Goal: Information Seeking & Learning: Learn about a topic

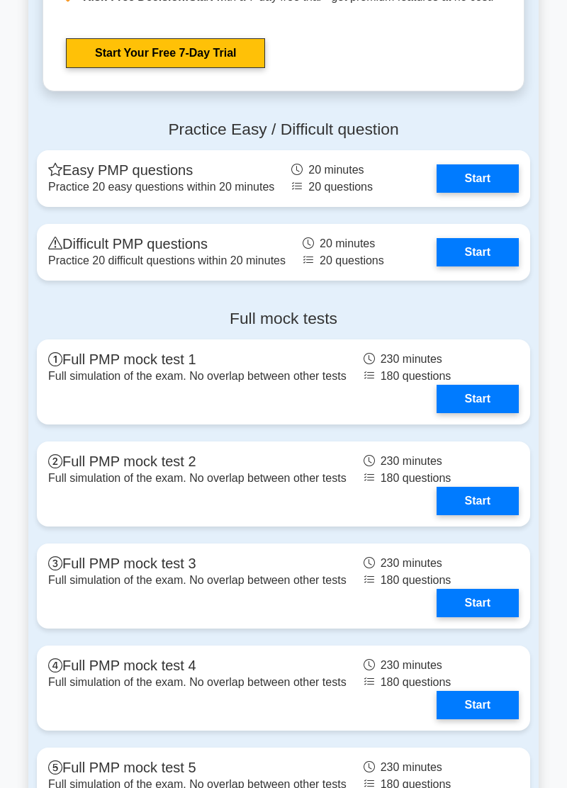
scroll to position [5310, 0]
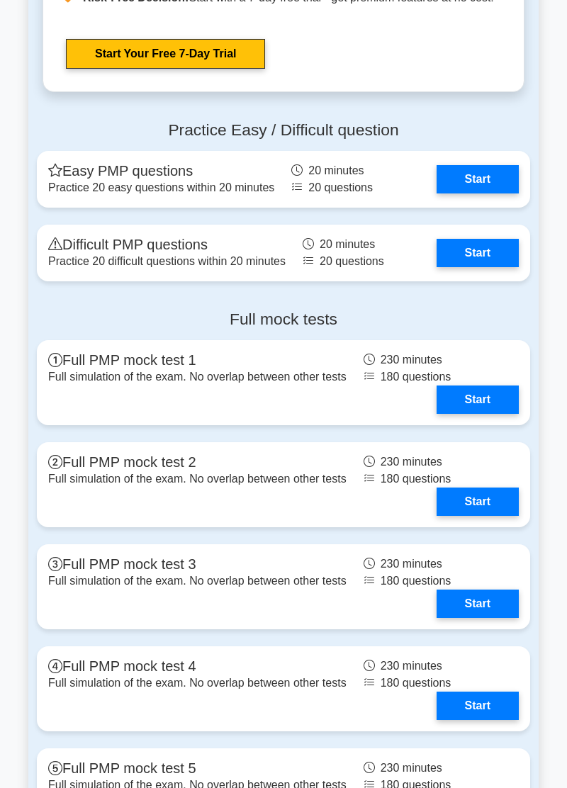
click at [475, 266] on link "Start" at bounding box center [477, 253] width 82 height 28
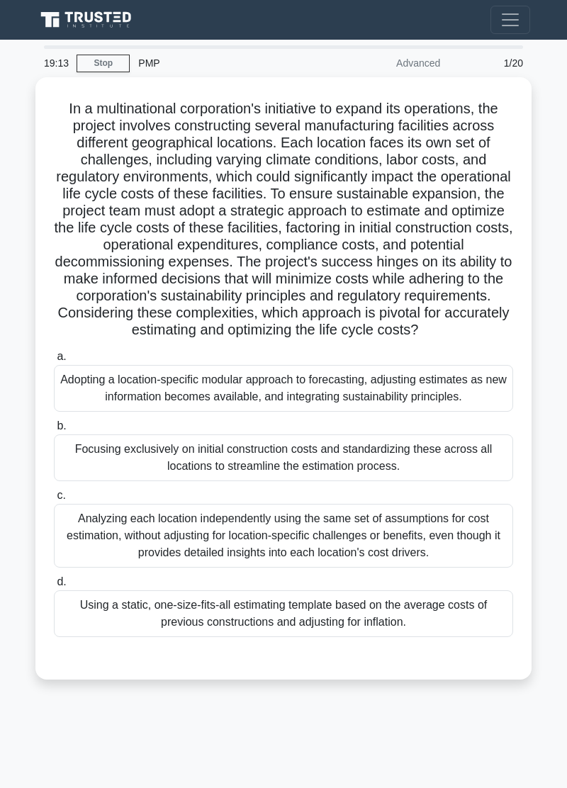
click at [422, 526] on div "Analyzing each location independently using the same set of assumptions for cos…" at bounding box center [283, 536] width 459 height 64
click at [54, 500] on input "c. Analyzing each location independently using the same set of assumptions for …" at bounding box center [54, 495] width 0 height 9
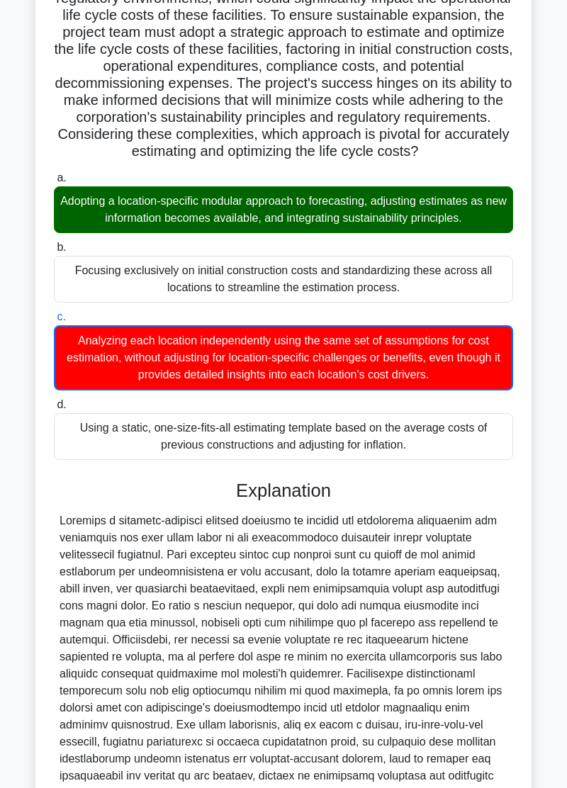
scroll to position [229, 0]
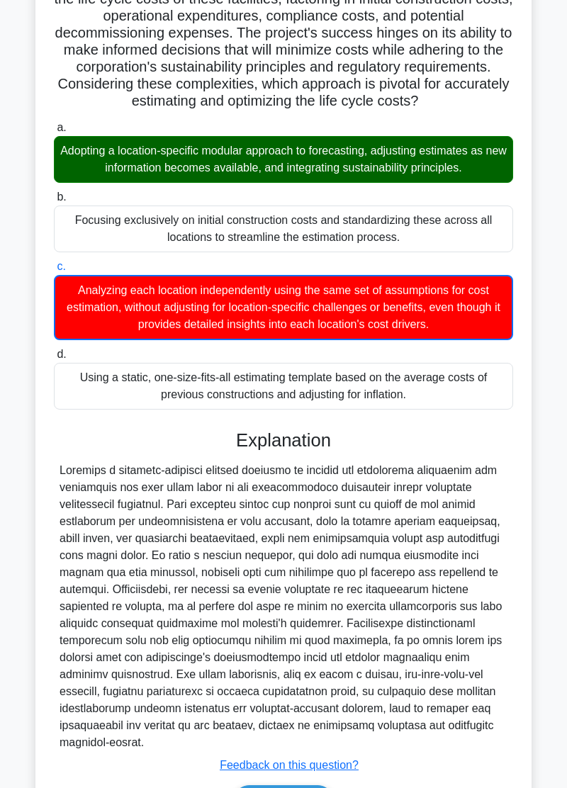
click at [319, 785] on button "Next" at bounding box center [282, 802] width 101 height 34
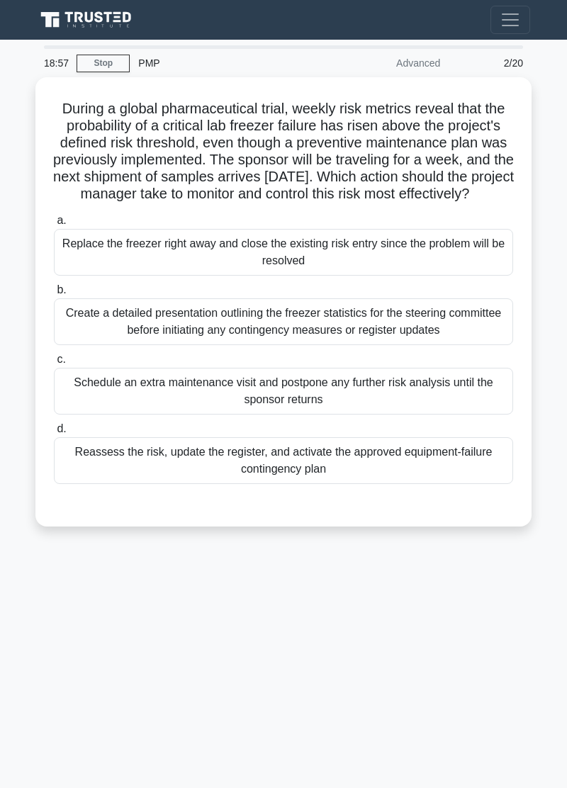
click at [419, 459] on div "Reassess the risk, update the register, and activate the approved equipment-fai…" at bounding box center [283, 460] width 459 height 47
click at [54, 433] on input "d. Reassess the risk, update the register, and activate the approved equipment-…" at bounding box center [54, 428] width 0 height 9
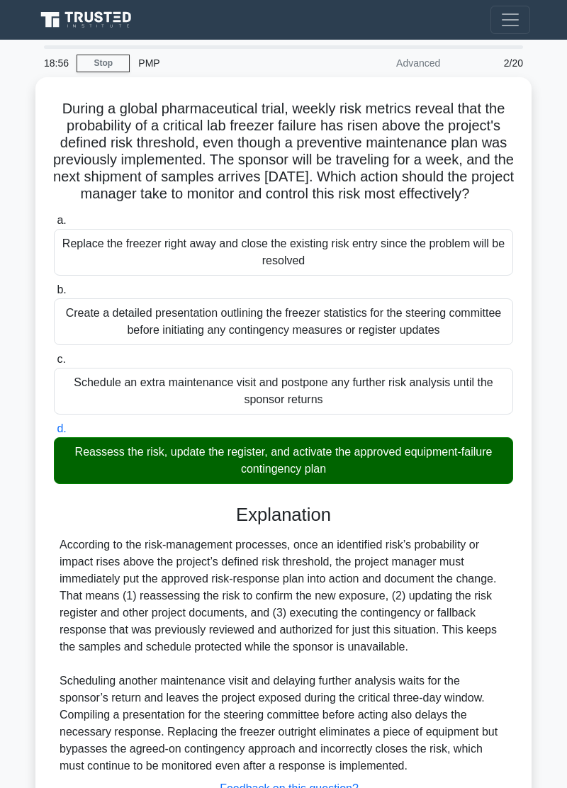
scroll to position [57, 0]
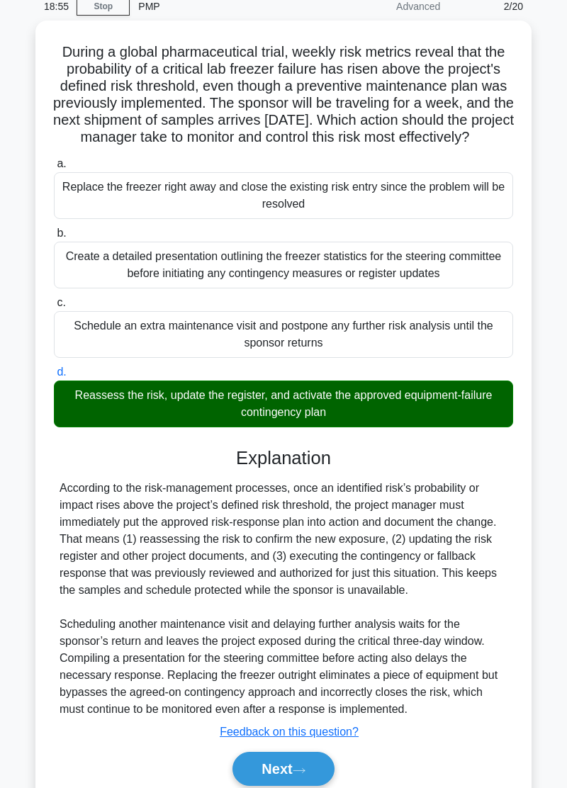
click at [307, 785] on button "Next" at bounding box center [282, 768] width 101 height 34
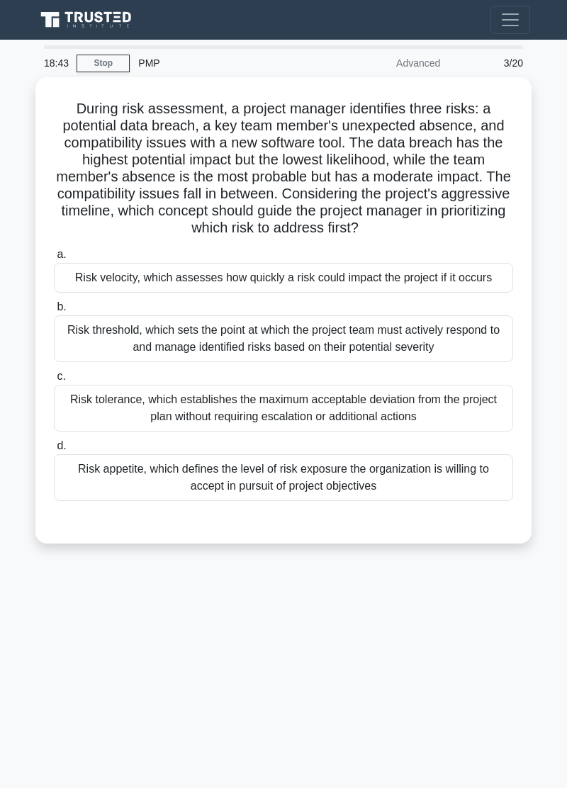
click at [115, 79] on div "During risk assessment, a project manager identifies three risks: a potential d…" at bounding box center [283, 310] width 496 height 466
click at [115, 55] on link "Stop" at bounding box center [102, 64] width 53 height 18
click at [109, 64] on link "Stop" at bounding box center [102, 64] width 53 height 18
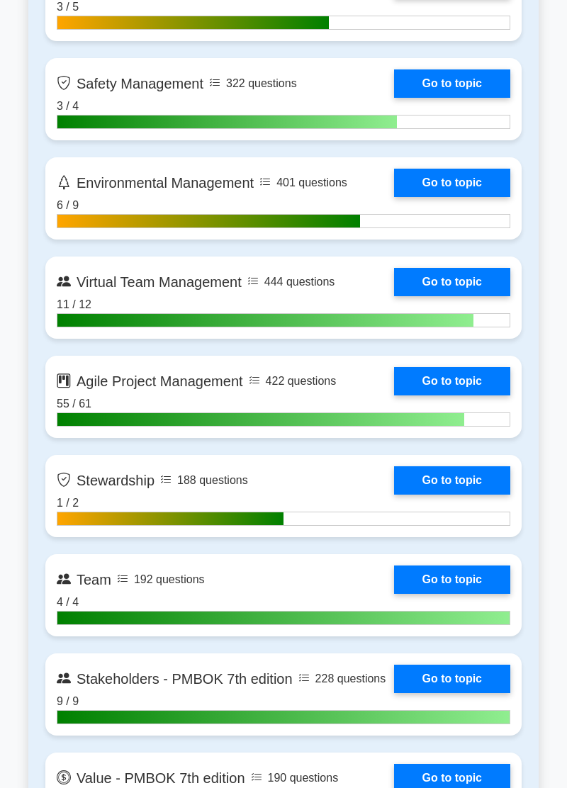
scroll to position [3564, 0]
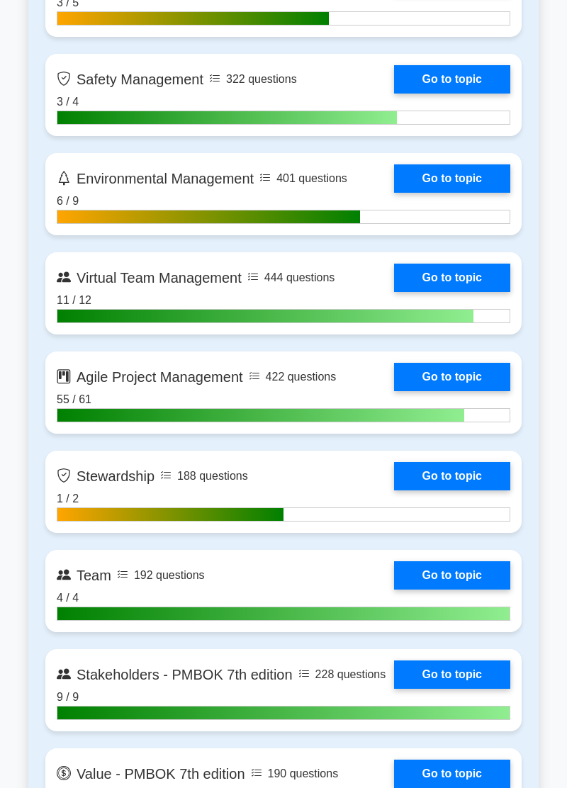
click at [476, 368] on link "Go to topic" at bounding box center [452, 377] width 116 height 28
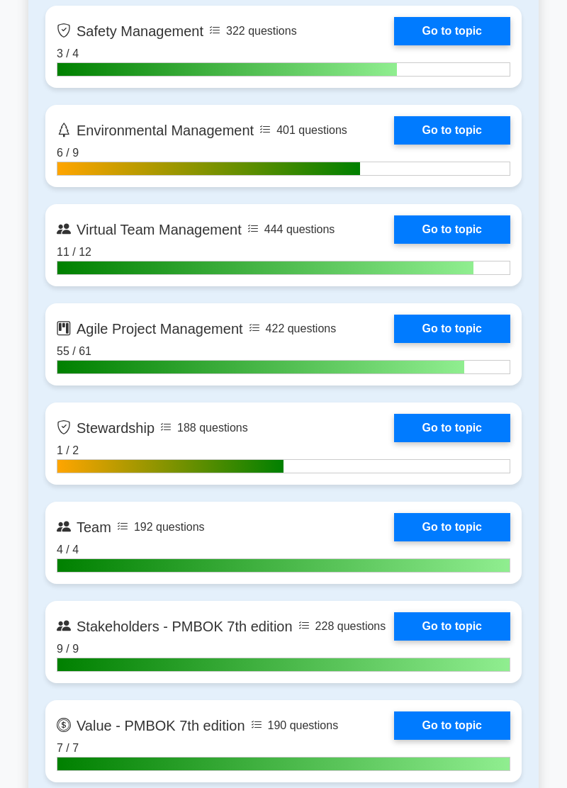
scroll to position [3632, 0]
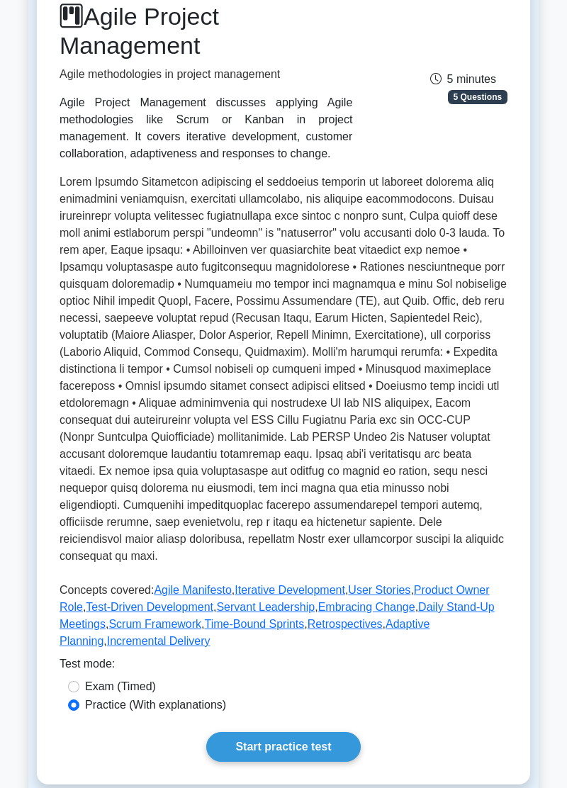
scroll to position [198, 0]
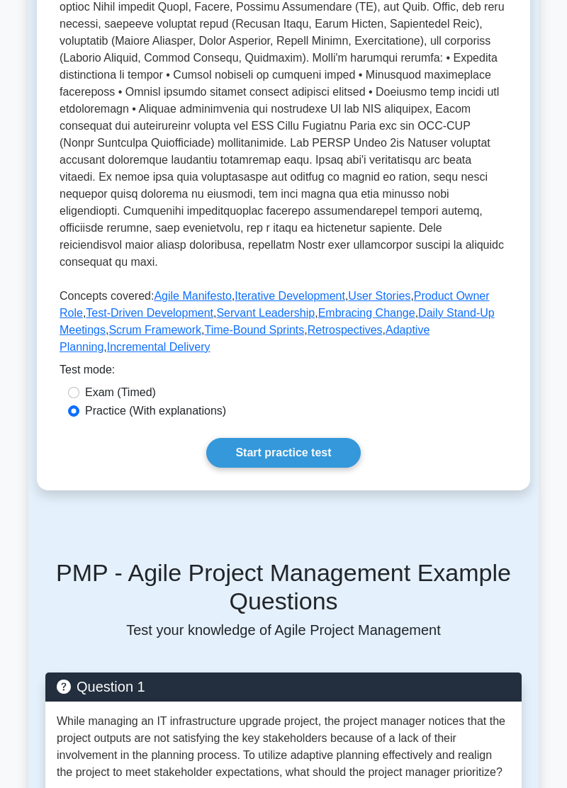
click at [302, 438] on link "Start practice test" at bounding box center [283, 453] width 154 height 30
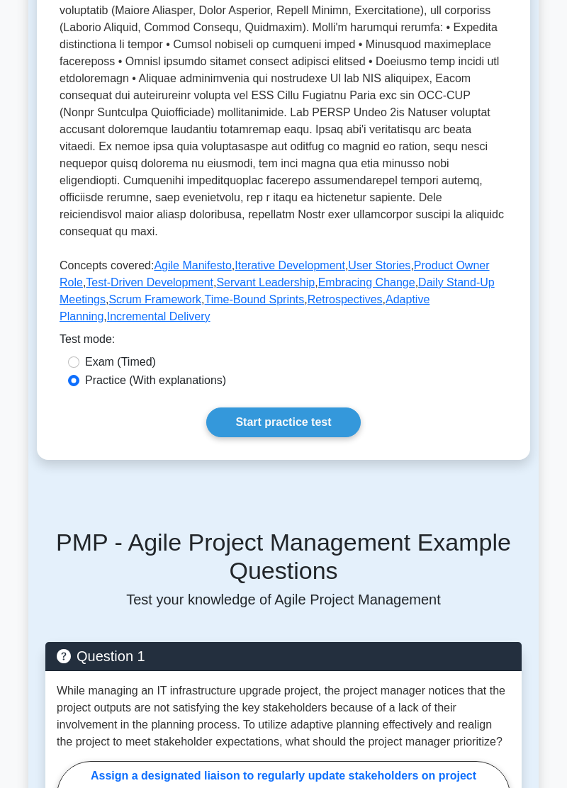
scroll to position [558, 0]
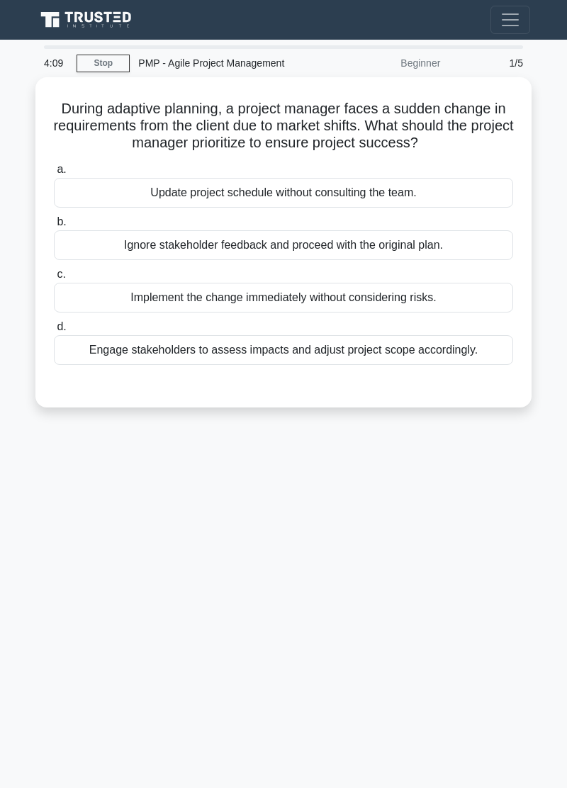
click at [411, 288] on div "Implement the change immediately without considering risks." at bounding box center [283, 298] width 459 height 30
click at [54, 279] on input "c. Implement the change immediately without considering risks." at bounding box center [54, 274] width 0 height 9
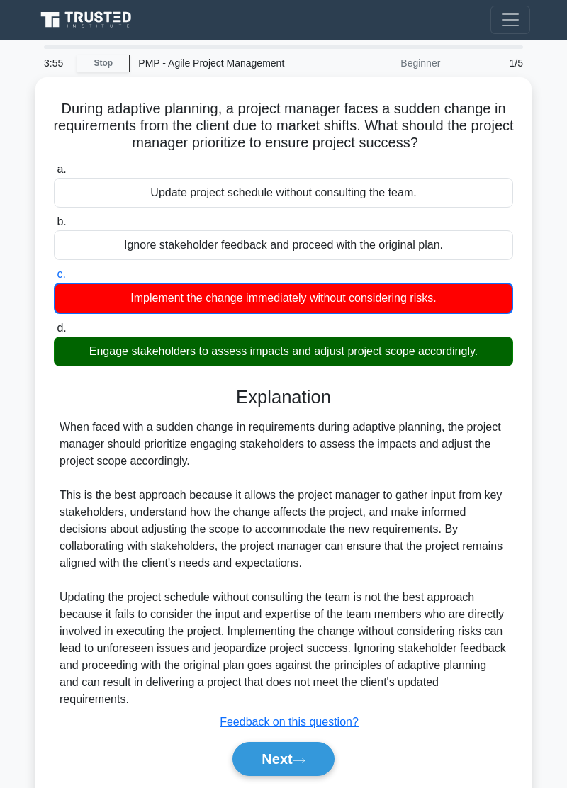
click at [307, 760] on button "Next" at bounding box center [282, 759] width 101 height 34
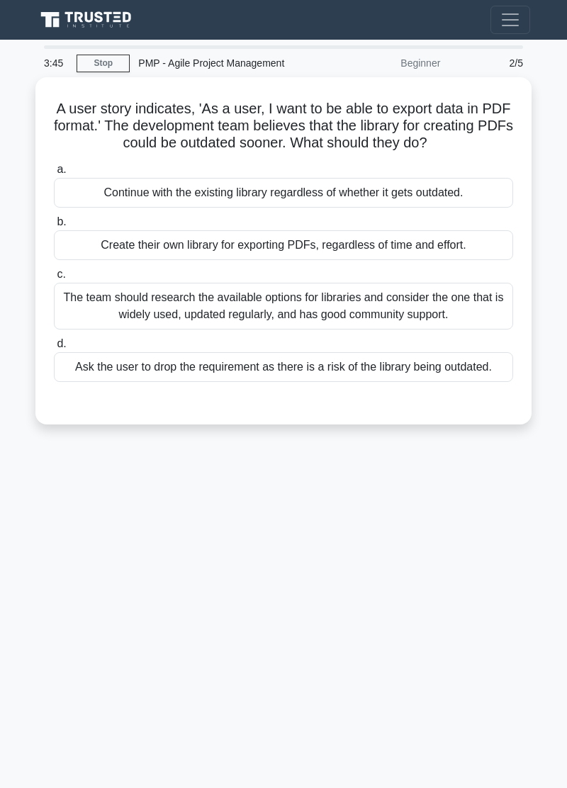
click at [25, 506] on main "3:45 Stop PMP - Agile Project Management Beginner 2/5 A user story indicates, '…" at bounding box center [283, 414] width 567 height 748
click at [25, 487] on main "3:45 Stop PMP - Agile Project Management Beginner 2/5 A user story indicates, '…" at bounding box center [283, 414] width 567 height 748
click at [28, 456] on main "3:44 Stop PMP - Agile Project Management Beginner 2/5 A user story indicates, '…" at bounding box center [283, 414] width 567 height 748
click at [44, 513] on div "3:30 Stop PMP - Agile Project Management Beginner 2/5 A user story indicates, '…" at bounding box center [283, 399] width 510 height 708
click at [43, 513] on div "3:30 Stop PMP - Agile Project Management Beginner 2/5 A user story indicates, '…" at bounding box center [283, 399] width 510 height 708
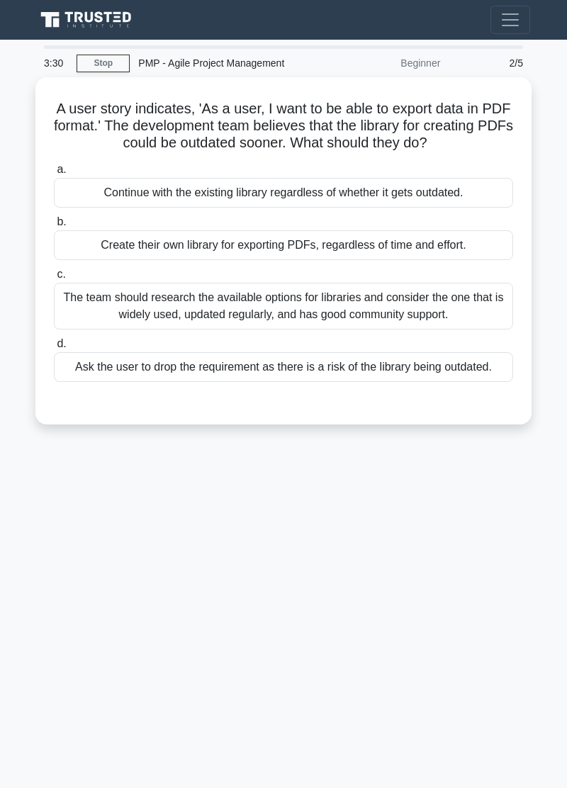
click at [44, 513] on div "3:30 Stop PMP - Agile Project Management Beginner 2/5 A user story indicates, '…" at bounding box center [283, 399] width 510 height 708
click at [44, 513] on div "3:29 Stop PMP - Agile Project Management Beginner 2/5 A user story indicates, '…" at bounding box center [283, 399] width 510 height 708
click at [43, 513] on div "3:29 Stop PMP - Agile Project Management Beginner 2/5 A user story indicates, '…" at bounding box center [283, 399] width 510 height 708
click at [44, 513] on div "3:29 Stop PMP - Agile Project Management Beginner 2/5 A user story indicates, '…" at bounding box center [283, 399] width 510 height 708
click at [43, 513] on div "3:29 Stop PMP - Agile Project Management Beginner 2/5 A user story indicates, '…" at bounding box center [283, 399] width 510 height 708
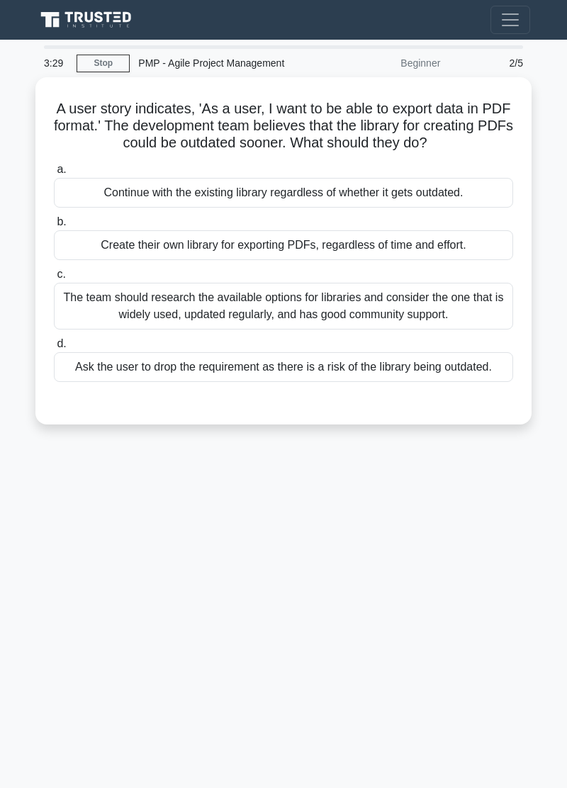
click at [44, 513] on div "3:29 Stop PMP - Agile Project Management Beginner 2/5 A user story indicates, '…" at bounding box center [283, 399] width 510 height 708
click at [43, 513] on div "3:29 Stop PMP - Agile Project Management Beginner 2/5 A user story indicates, '…" at bounding box center [283, 399] width 510 height 708
click at [44, 513] on div "3:29 Stop PMP - Agile Project Management Beginner 2/5 A user story indicates, '…" at bounding box center [283, 399] width 510 height 708
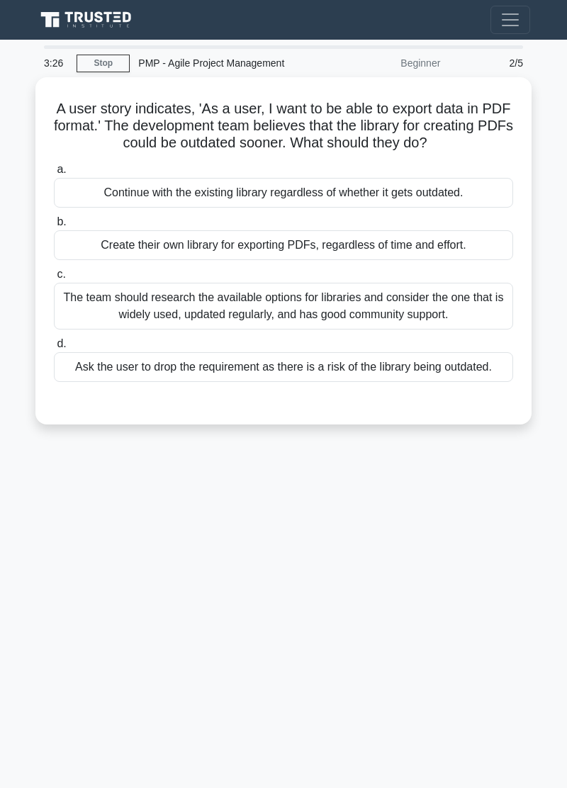
click at [45, 509] on div "3:26 Stop PMP - Agile Project Management Beginner 2/5 A user story indicates, '…" at bounding box center [283, 399] width 510 height 708
click at [44, 507] on div "3:26 Stop PMP - Agile Project Management Beginner 2/5 A user story indicates, '…" at bounding box center [283, 399] width 510 height 708
click at [44, 506] on div "3:26 Stop PMP - Agile Project Management Beginner 2/5 A user story indicates, '…" at bounding box center [283, 399] width 510 height 708
click at [50, 507] on div "3:25 Stop PMP - Agile Project Management Beginner 2/5 A user story indicates, '…" at bounding box center [283, 399] width 510 height 708
click at [47, 508] on div "3:25 Stop PMP - Agile Project Management Beginner 2/5 A user story indicates, '…" at bounding box center [283, 399] width 510 height 708
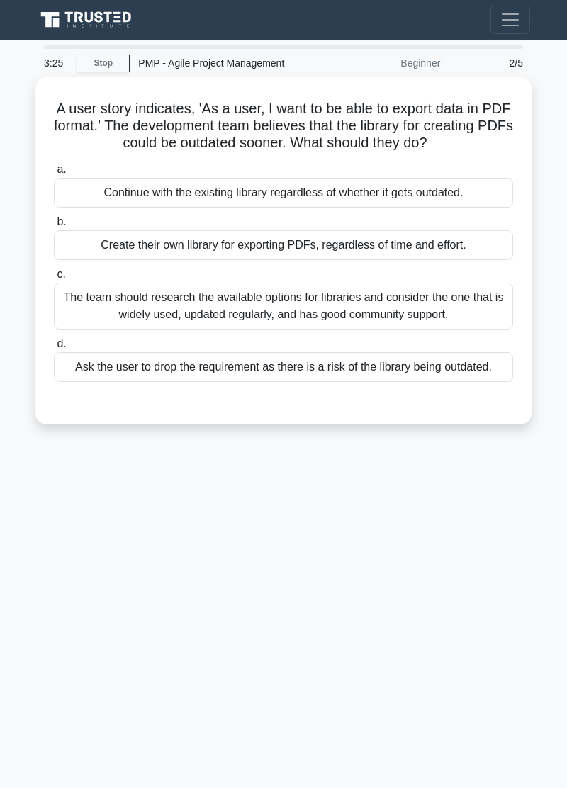
click at [44, 509] on div "3:25 Stop PMP - Agile Project Management Beginner 2/5 A user story indicates, '…" at bounding box center [283, 399] width 510 height 708
click at [44, 508] on div "3:25 Stop PMP - Agile Project Management Beginner 2/5 A user story indicates, '…" at bounding box center [283, 399] width 510 height 708
click at [45, 507] on div "3:25 Stop PMP - Agile Project Management Beginner 2/5 A user story indicates, '…" at bounding box center [283, 399] width 510 height 708
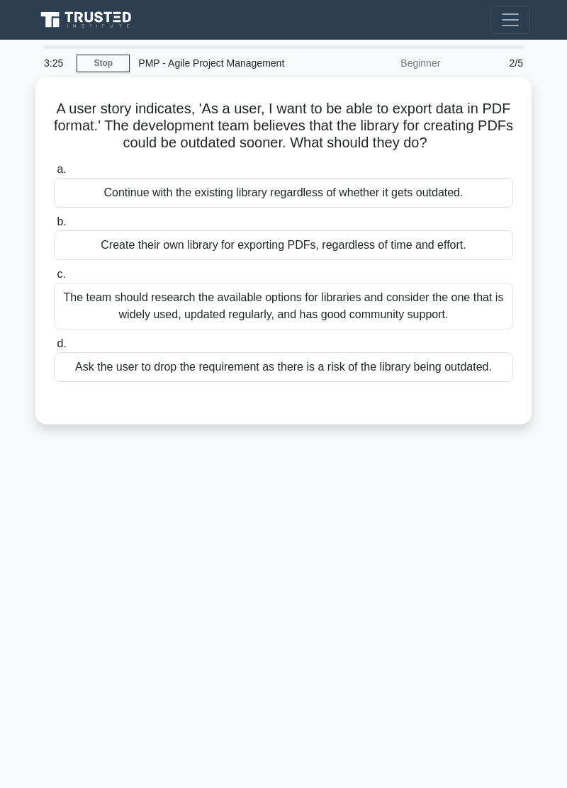
click at [45, 507] on div "3:25 Stop PMP - Agile Project Management Beginner 2/5 A user story indicates, '…" at bounding box center [283, 399] width 510 height 708
click at [42, 492] on div "3:07 Stop PMP - Agile Project Management Beginner 2/5 A user story indicates, '…" at bounding box center [283, 399] width 510 height 708
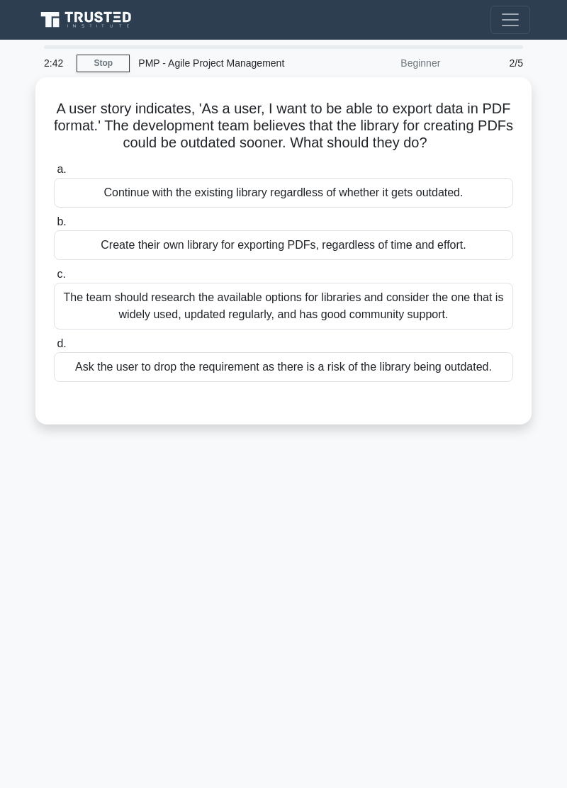
click at [432, 289] on div "The team should research the available options for libraries and consider the o…" at bounding box center [283, 306] width 459 height 47
click at [54, 279] on input "c. The team should research the available options for libraries and consider th…" at bounding box center [54, 274] width 0 height 9
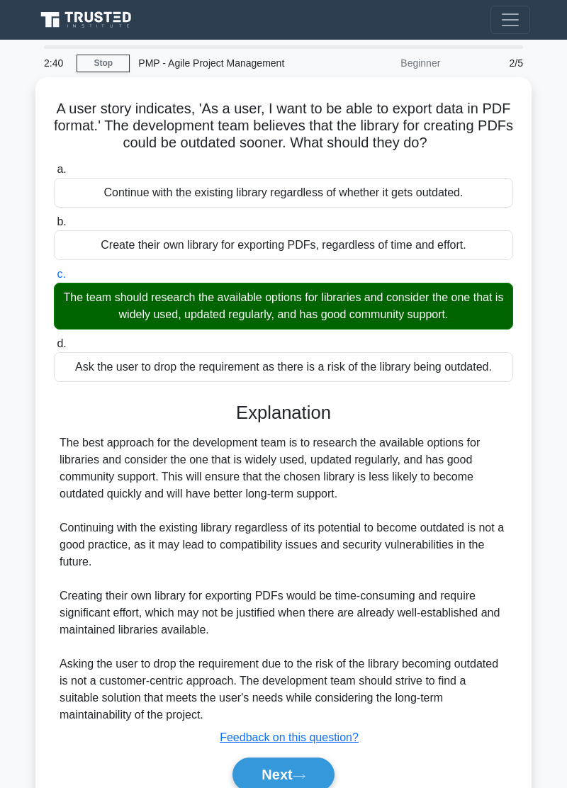
click at [302, 776] on button "Next" at bounding box center [282, 774] width 101 height 34
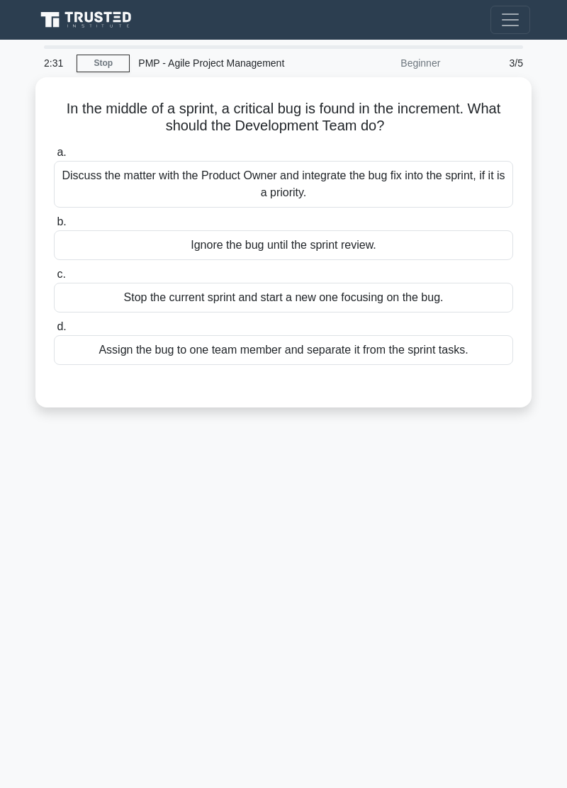
click at [400, 194] on div "Discuss the matter with the Product Owner and integrate the bug fix into the sp…" at bounding box center [283, 184] width 459 height 47
click at [54, 157] on input "a. Discuss the matter with the Product Owner and integrate the bug fix into the…" at bounding box center [54, 152] width 0 height 9
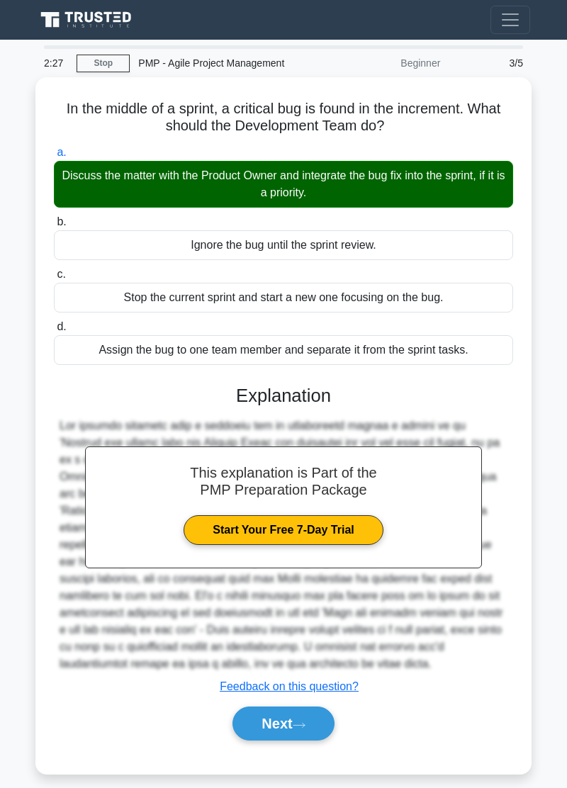
click at [311, 716] on button "Next" at bounding box center [282, 723] width 101 height 34
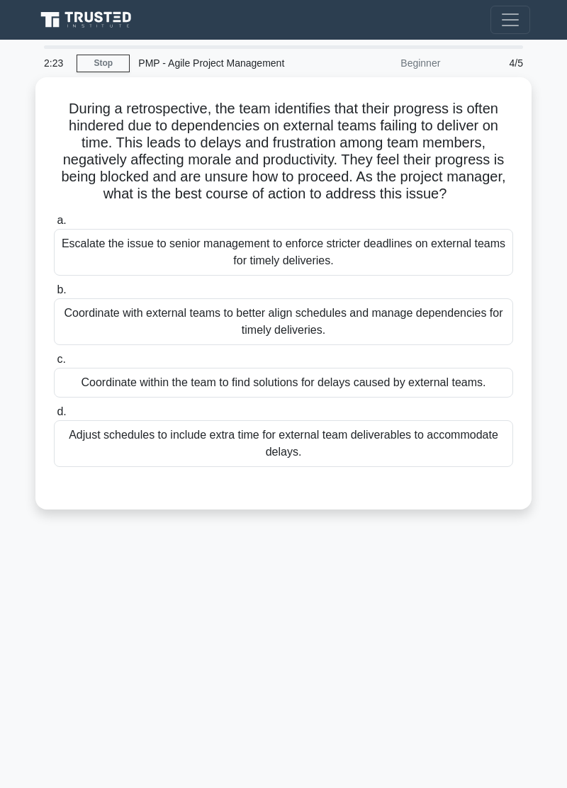
click at [42, 518] on div "During a retrospective, the team identifies that their progress is often hinder…" at bounding box center [283, 301] width 510 height 449
click at [41, 518] on div "During a retrospective, the team identifies that their progress is often hinder…" at bounding box center [283, 301] width 510 height 449
click at [42, 518] on div "During a retrospective, the team identifies that their progress is often hinder…" at bounding box center [283, 301] width 510 height 449
click at [40, 520] on div "During a retrospective, the team identifies that their progress is often hinder…" at bounding box center [283, 301] width 510 height 449
click at [41, 518] on div "During a retrospective, the team identifies that their progress is often hinder…" at bounding box center [283, 301] width 510 height 449
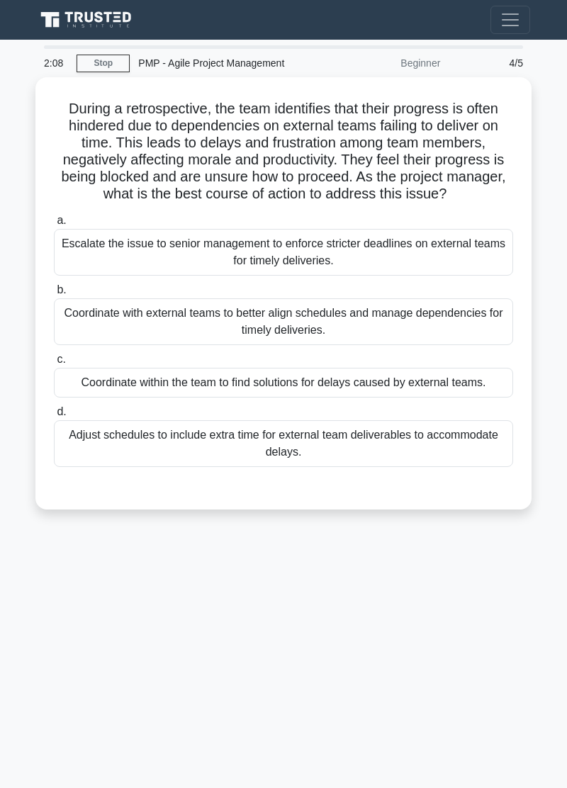
click at [442, 317] on div "Coordinate with external teams to better align schedules and manage dependencie…" at bounding box center [283, 321] width 459 height 47
click at [54, 295] on input "b. Coordinate with external teams to better align schedules and manage dependen…" at bounding box center [54, 289] width 0 height 9
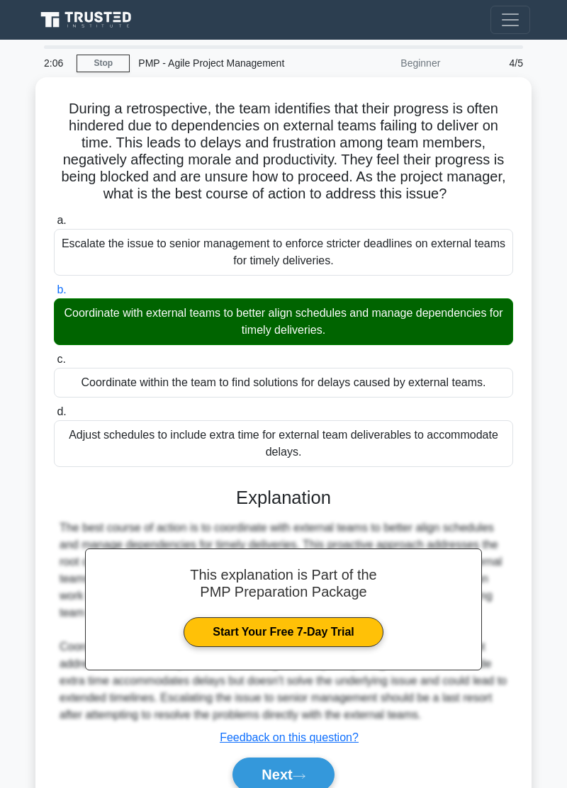
click at [313, 766] on button "Next" at bounding box center [282, 774] width 101 height 34
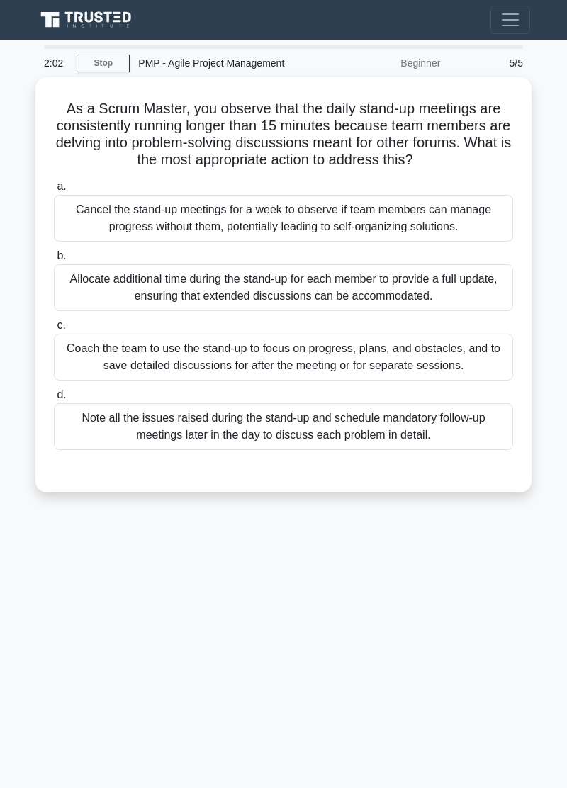
click at [35, 526] on div "2:02 Stop PMP - Agile Project Management Beginner 5/5 As a Scrum Master, you ob…" at bounding box center [283, 399] width 510 height 708
click at [379, 341] on div "Coach the team to use the stand-up to focus on progress, plans, and obstacles, …" at bounding box center [283, 357] width 459 height 47
click at [54, 330] on input "c. Coach the team to use the stand-up to focus on progress, plans, and obstacle…" at bounding box center [54, 325] width 0 height 9
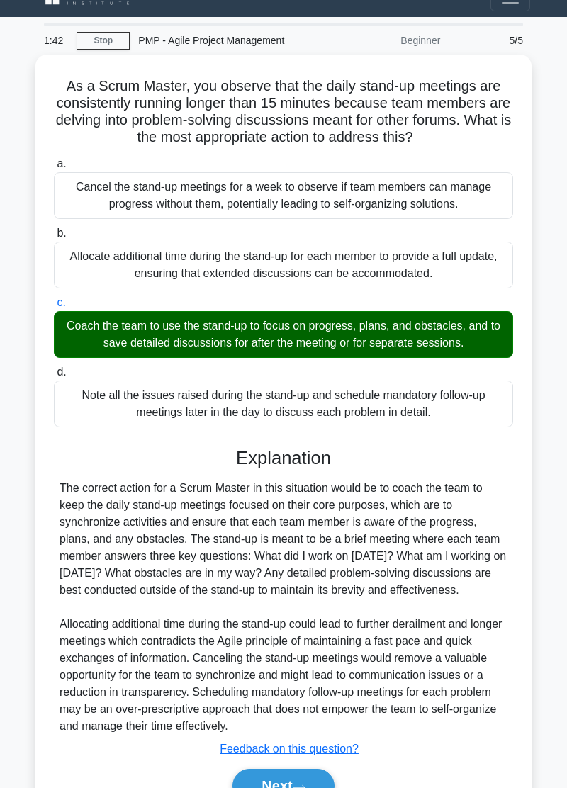
click at [317, 787] on button "Next" at bounding box center [282, 785] width 101 height 34
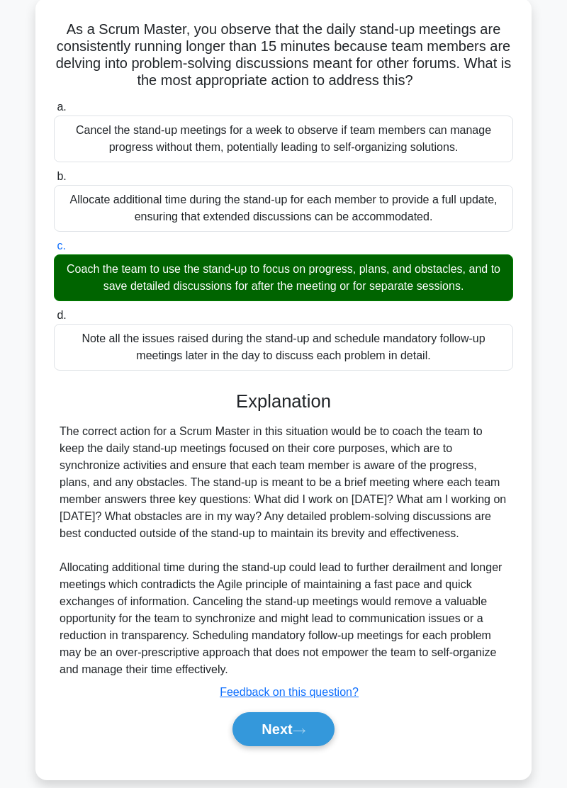
scroll to position [83, 0]
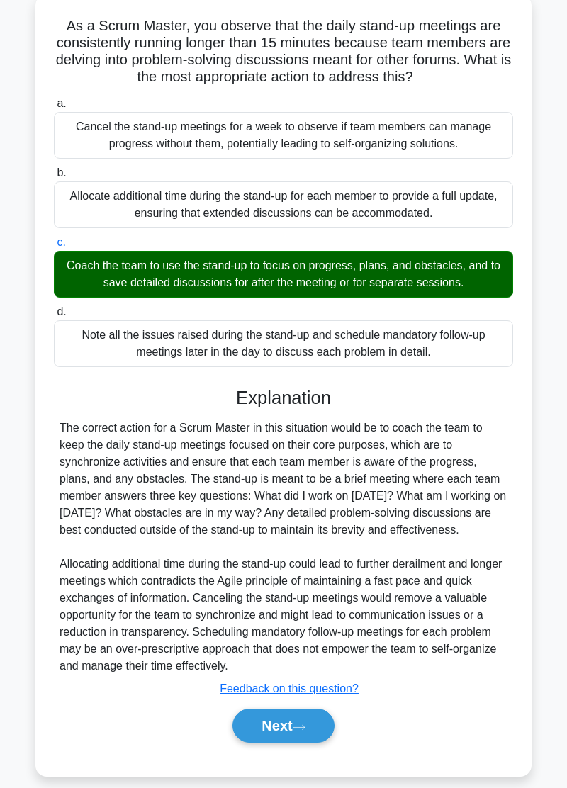
click at [313, 729] on button "Next" at bounding box center [282, 725] width 101 height 34
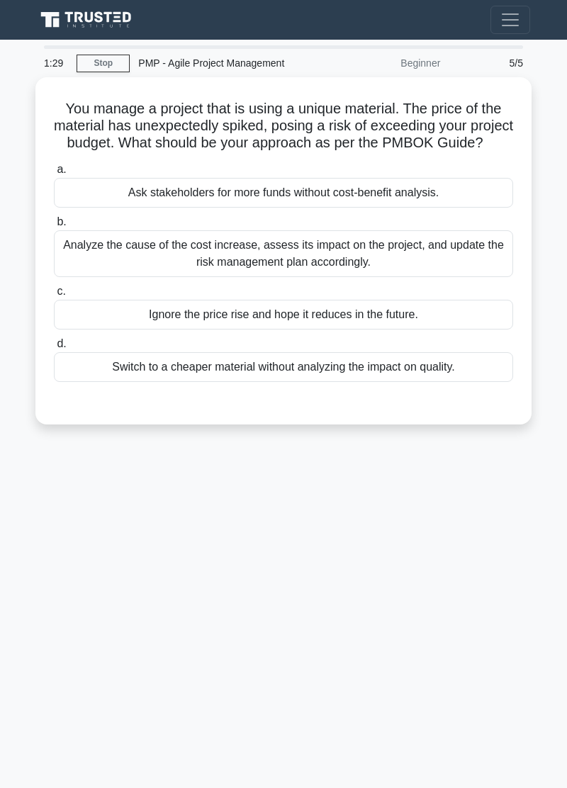
scroll to position [23, 0]
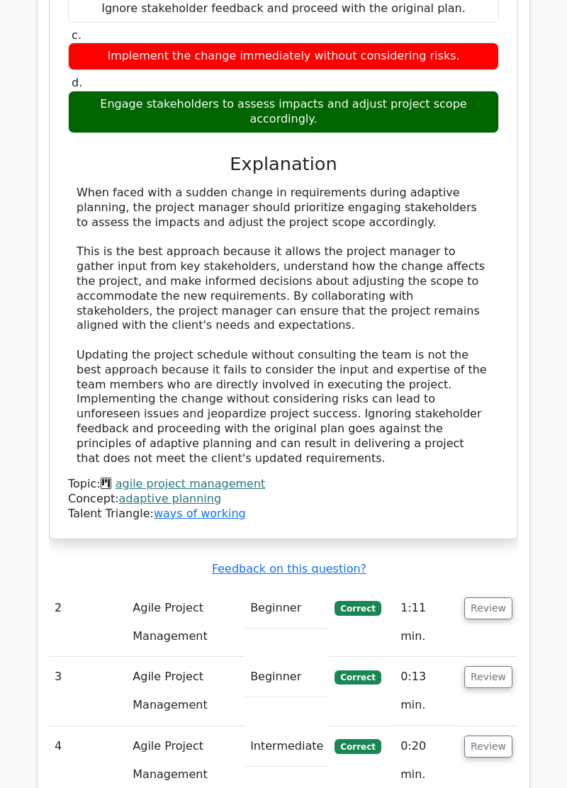
scroll to position [2095, 0]
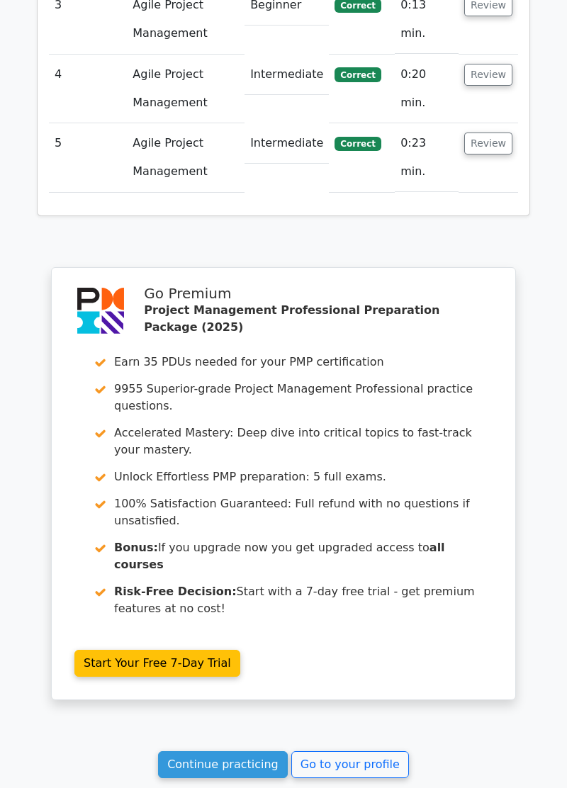
click at [244, 751] on link "Continue practicing" at bounding box center [223, 764] width 130 height 27
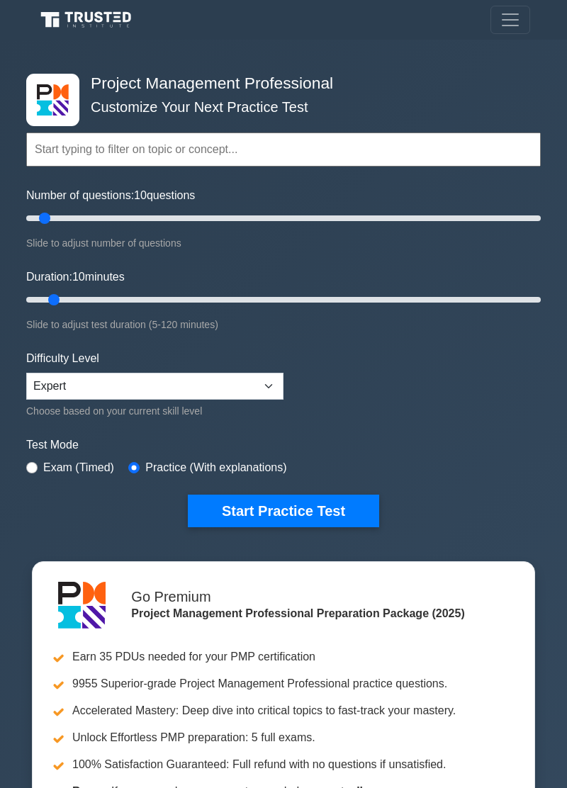
click at [305, 143] on input "text" at bounding box center [283, 149] width 514 height 34
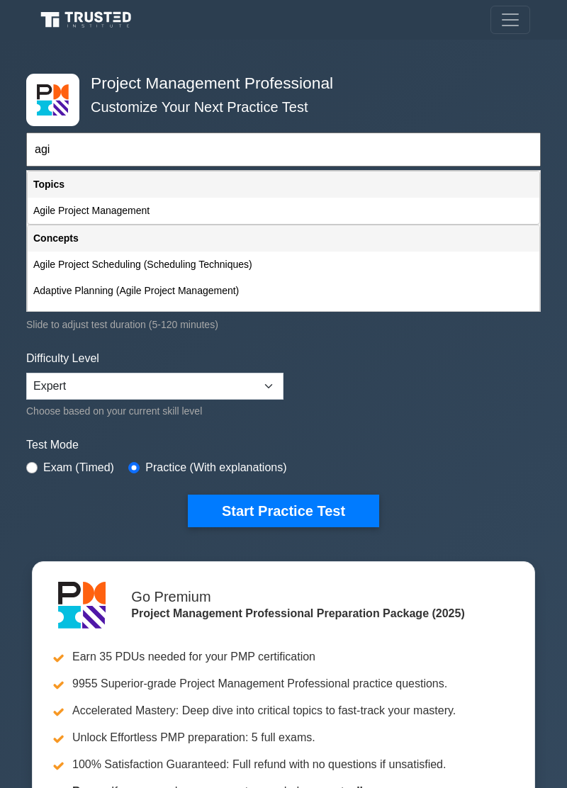
click at [134, 211] on div "Agile Project Management" at bounding box center [283, 211] width 511 height 26
type input "Agile Project Management"
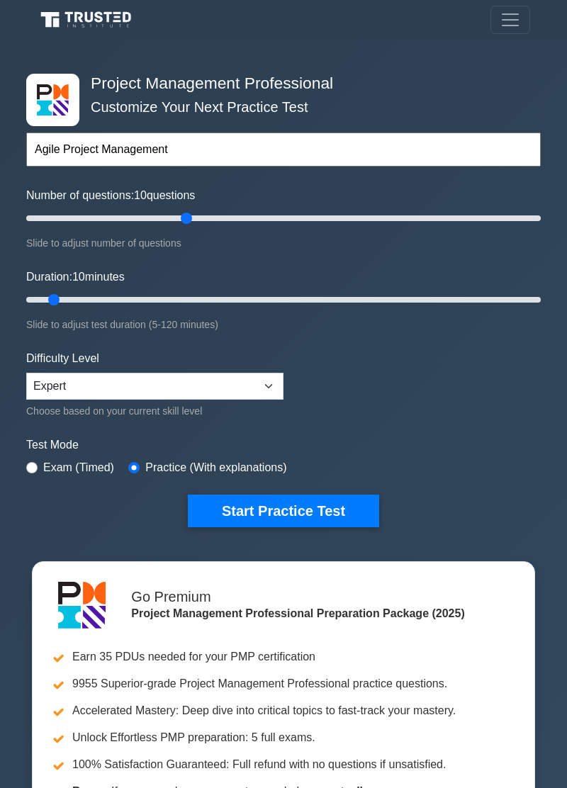
type input "65"
click at [147, 200] on span "65" at bounding box center [140, 195] width 13 height 12
click at [147, 210] on input "Number of questions: 65 questions" at bounding box center [283, 218] width 514 height 17
type input "50"
click at [165, 150] on input "text" at bounding box center [283, 149] width 514 height 34
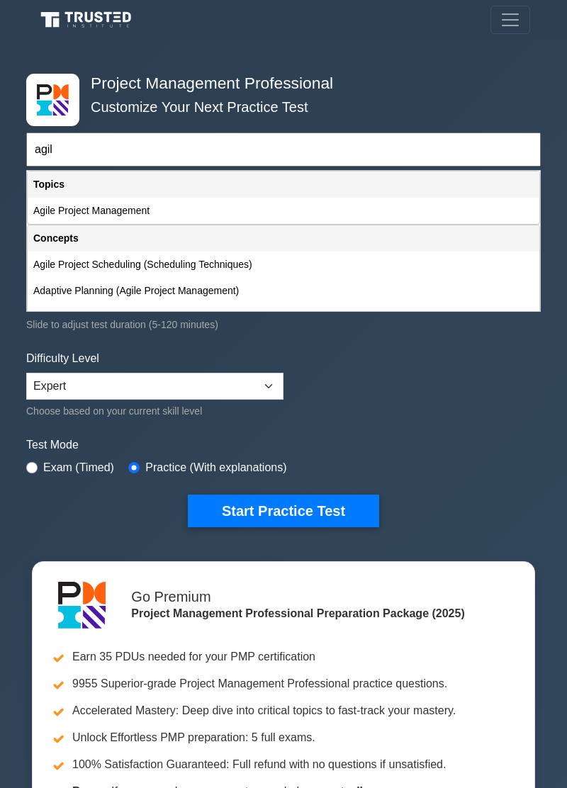
click at [115, 203] on div "Agile Project Management" at bounding box center [283, 211] width 511 height 26
type input "Agile Project Management"
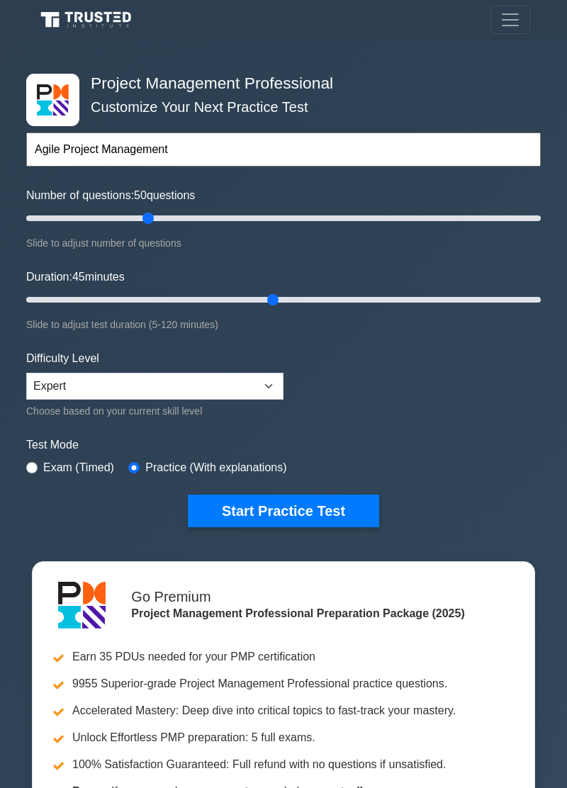
type input "60"
click at [292, 523] on button "Start Practice Test" at bounding box center [283, 510] width 191 height 33
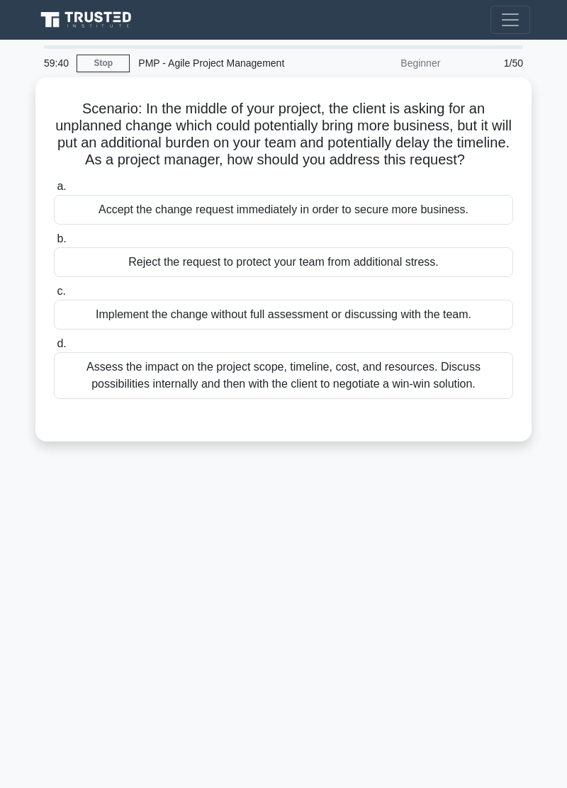
click at [291, 537] on div "59:40 Stop PMP - Agile Project Management Beginner 1/50 Scenario: In the middle…" at bounding box center [283, 399] width 510 height 708
click at [239, 605] on div "59:35 Stop PMP - Agile Project Management Beginner 1/50 Scenario: In the middle…" at bounding box center [283, 399] width 510 height 708
click at [42, 542] on div "59:28 Stop PMP - Agile Project Management Beginner 1/50 Scenario: In the middle…" at bounding box center [283, 399] width 510 height 708
click at [365, 385] on div "Assess the impact on the project scope, timeline, cost, and resources. Discuss …" at bounding box center [283, 375] width 459 height 47
click at [54, 348] on input "d. Assess the impact on the project scope, timeline, cost, and resources. Discu…" at bounding box center [54, 343] width 0 height 9
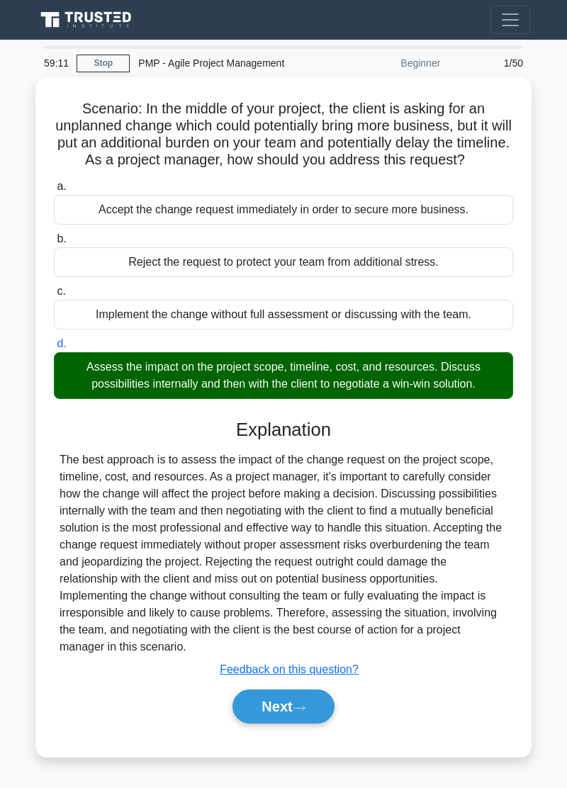
click at [309, 704] on button "Next" at bounding box center [282, 706] width 101 height 34
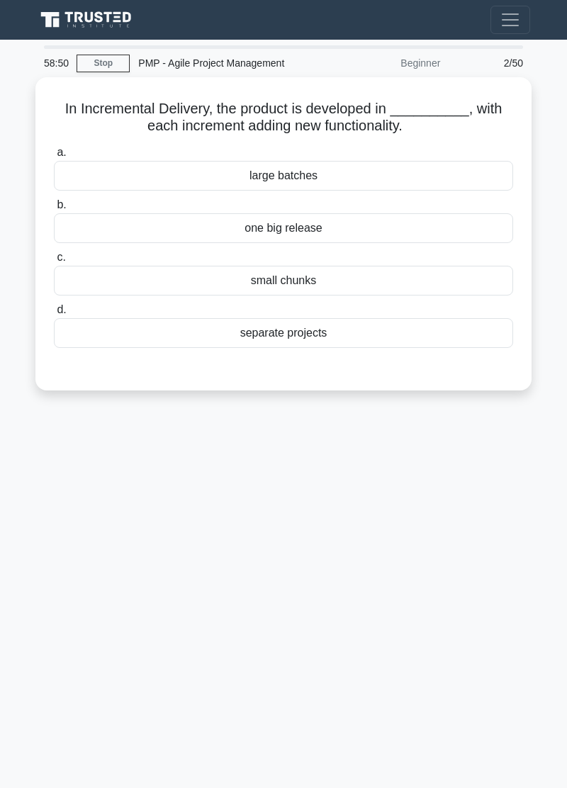
click at [377, 550] on div "58:50 Stop PMP - Agile Project Management Beginner 2/50 In Incremental Delivery…" at bounding box center [283, 399] width 510 height 708
click at [353, 275] on div "small chunks" at bounding box center [283, 281] width 459 height 30
click at [54, 262] on input "c. small chunks" at bounding box center [54, 257] width 0 height 9
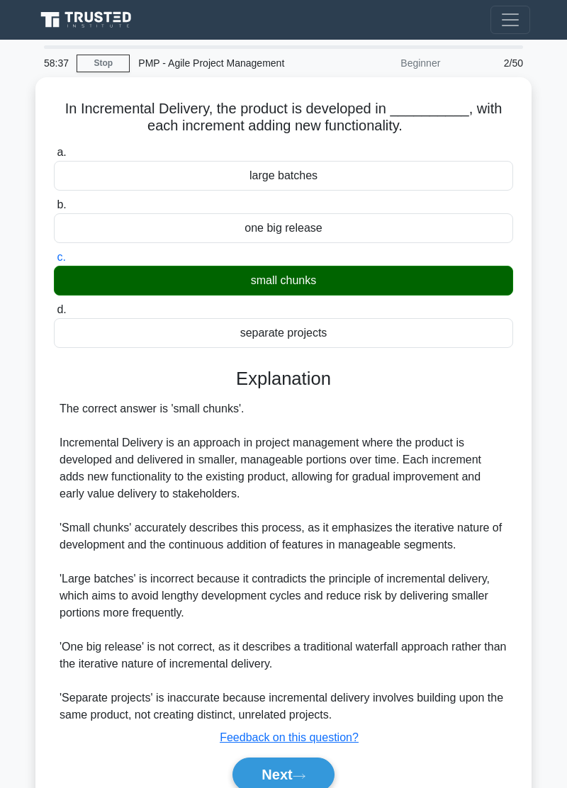
click at [290, 765] on button "Next" at bounding box center [282, 774] width 101 height 34
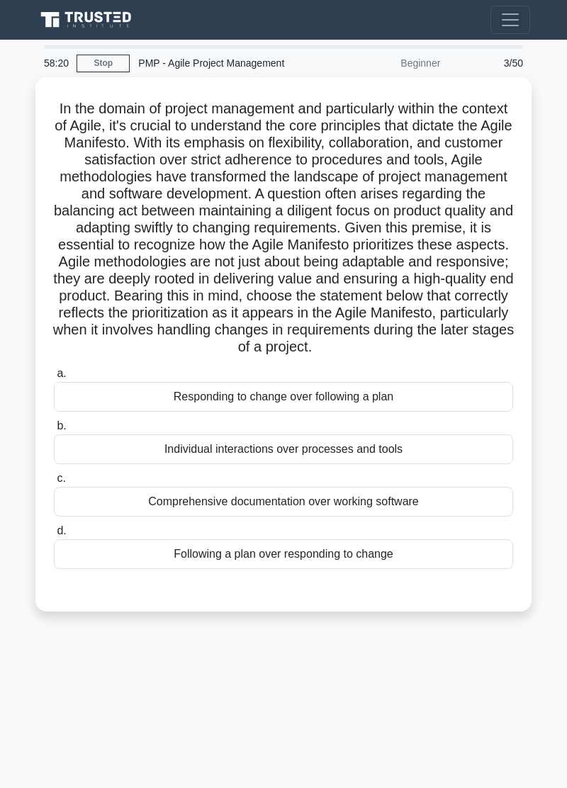
click at [329, 703] on div "58:20 Stop PMP - Agile Project Management Beginner 3/50 .spinner_0XTQ{transform…" at bounding box center [283, 399] width 510 height 708
click at [280, 787] on main "58:12 Stop PMP - Agile Project Management Beginner 3/50 .spinner_0XTQ{transform…" at bounding box center [283, 414] width 567 height 748
click at [304, 764] on main "58:11 Stop PMP - Agile Project Management Beginner 3/50 .spinner_0XTQ{transform…" at bounding box center [283, 414] width 567 height 748
click at [344, 690] on div "58:06 Stop PMP - Agile Project Management Beginner 3/50 .spinner_0XTQ{transform…" at bounding box center [283, 399] width 510 height 708
click at [274, 703] on div "57:38 Stop PMP - Agile Project Management Beginner 3/50 .spinner_0XTQ{transform…" at bounding box center [283, 399] width 510 height 708
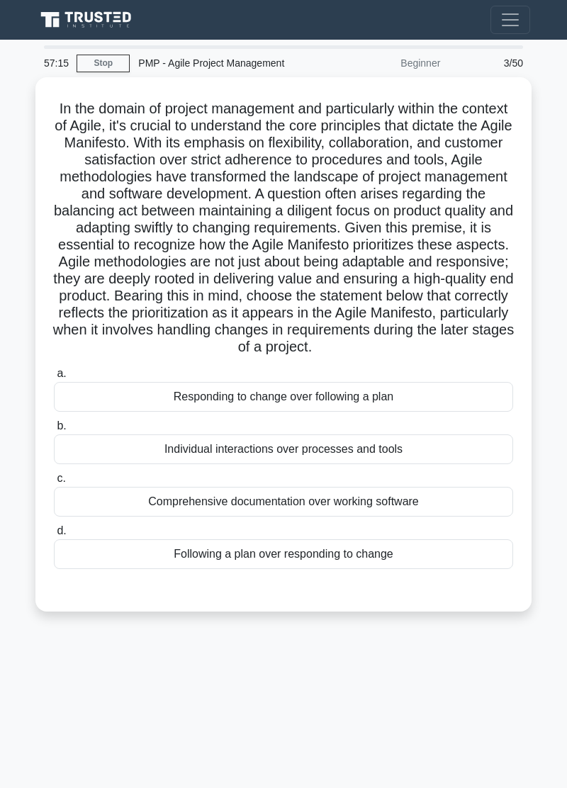
click at [348, 695] on div "57:15 Stop PMP - Agile Project Management Beginner 3/50 .spinner_0XTQ{transform…" at bounding box center [283, 399] width 510 height 708
click at [346, 562] on div "Following a plan over responding to change" at bounding box center [283, 554] width 459 height 30
click at [54, 535] on input "d. Following a plan over responding to change" at bounding box center [54, 530] width 0 height 9
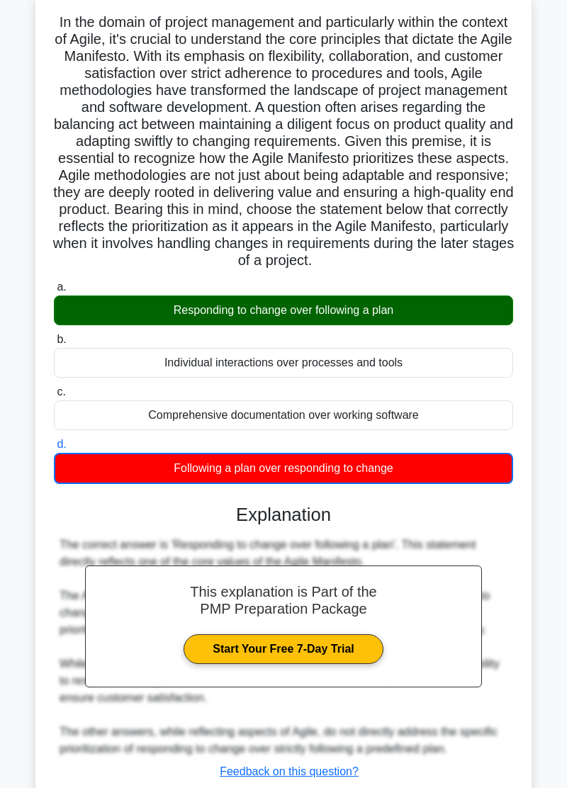
scroll to position [110, 0]
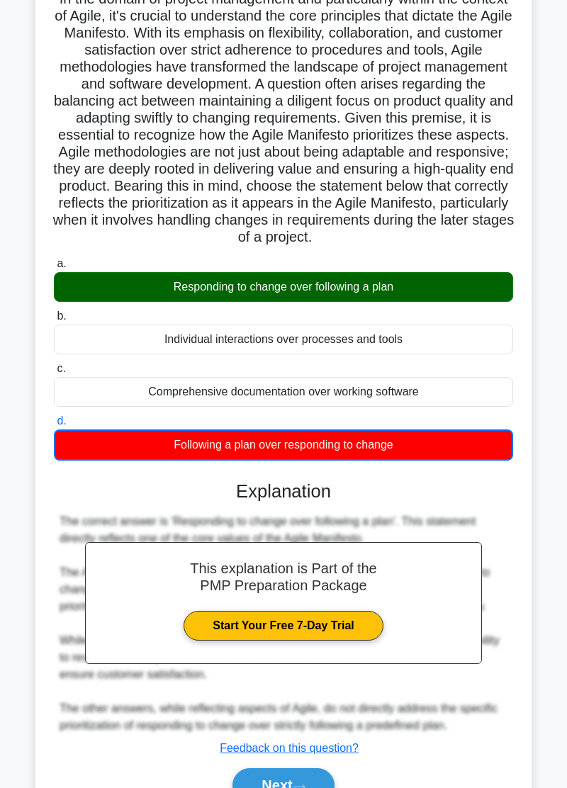
click at [295, 787] on button "Next" at bounding box center [282, 785] width 101 height 34
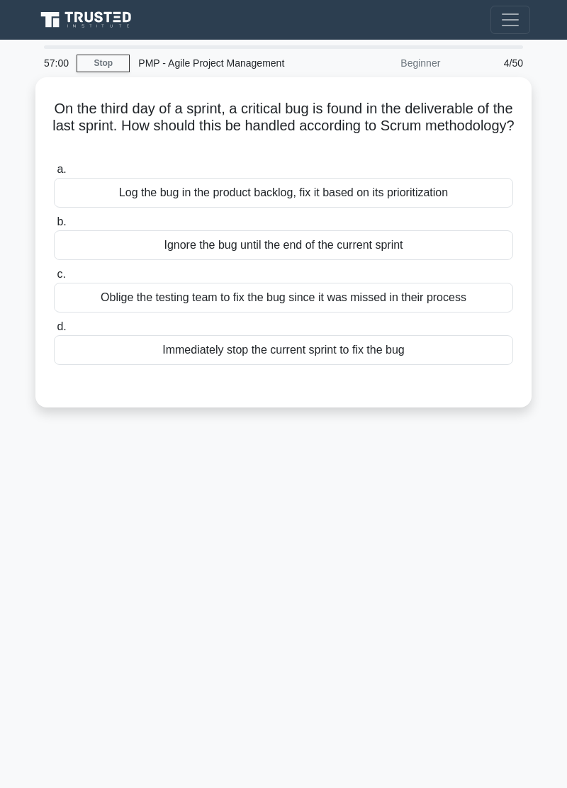
scroll to position [0, 0]
click at [59, 449] on div "56:44 Stop PMP - Agile Project Management Beginner 4/50 On the third day of a s…" at bounding box center [283, 399] width 510 height 708
click at [452, 193] on div "Log the bug in the product backlog, fix it based on its prioritization" at bounding box center [283, 193] width 459 height 30
click at [54, 174] on input "a. Log the bug in the product backlog, fix it based on its prioritization" at bounding box center [54, 169] width 0 height 9
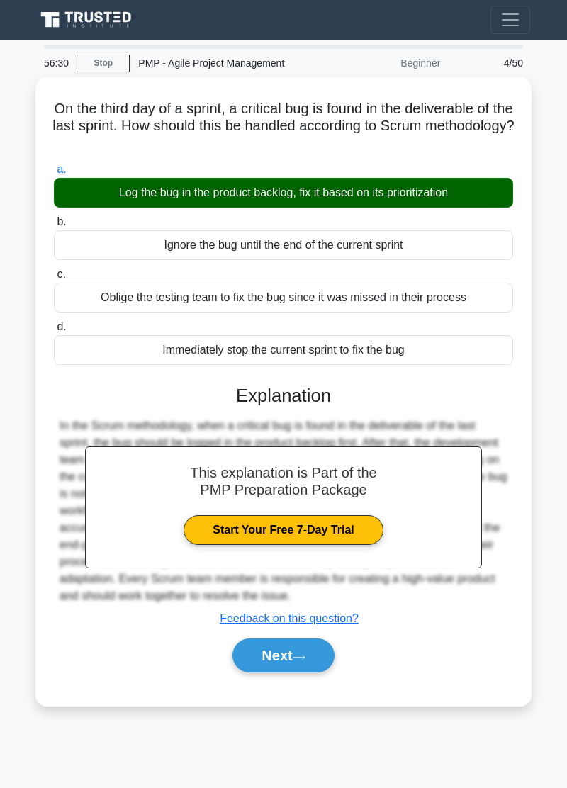
click at [289, 643] on button "Next" at bounding box center [282, 655] width 101 height 34
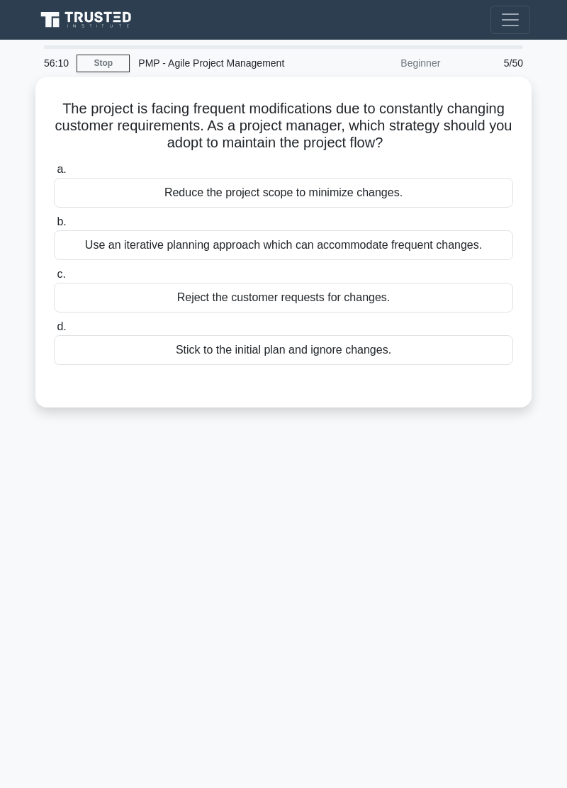
click at [421, 242] on div "Use an iterative planning approach which can accommodate frequent changes." at bounding box center [283, 245] width 459 height 30
click at [54, 227] on input "b. Use an iterative planning approach which can accommodate frequent changes." at bounding box center [54, 221] width 0 height 9
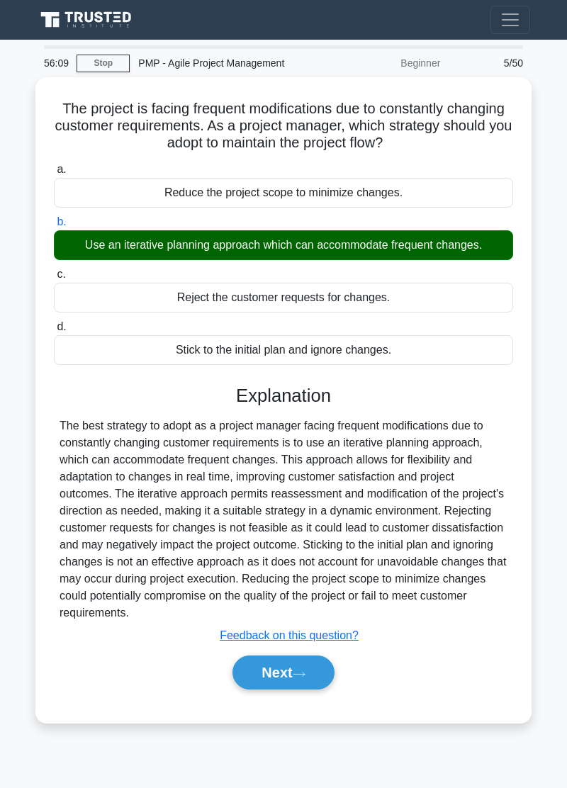
click at [292, 680] on button "Next" at bounding box center [282, 672] width 101 height 34
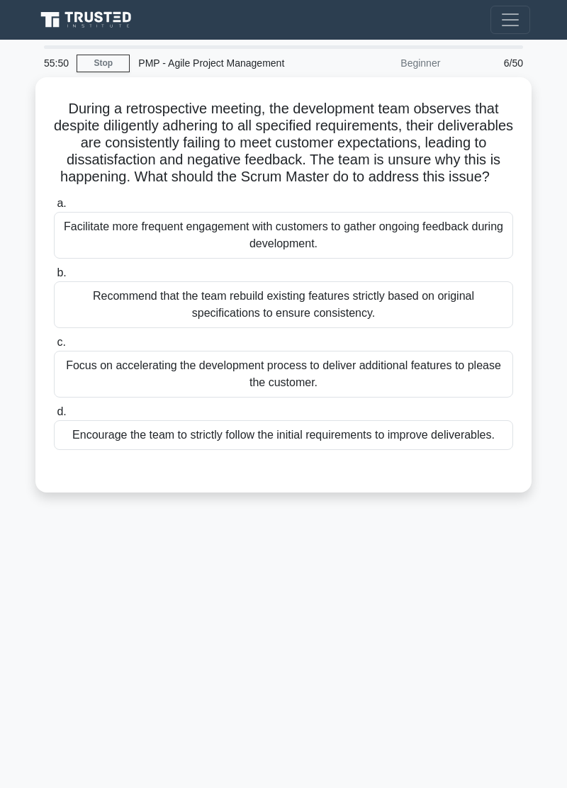
click at [59, 538] on div "55:50 Stop PMP - Agile Project Management Beginner 6/50 During a retrospective …" at bounding box center [283, 399] width 510 height 708
click at [60, 539] on div "55:39 Stop PMP - Agile Project Management Beginner 6/50 During a retrospective …" at bounding box center [283, 399] width 510 height 708
click at [421, 252] on div "Facilitate more frequent engagement with customers to gather ongoing feedback d…" at bounding box center [283, 235] width 459 height 47
click at [54, 208] on input "a. Facilitate more frequent engagement with customers to gather ongoing feedbac…" at bounding box center [54, 203] width 0 height 9
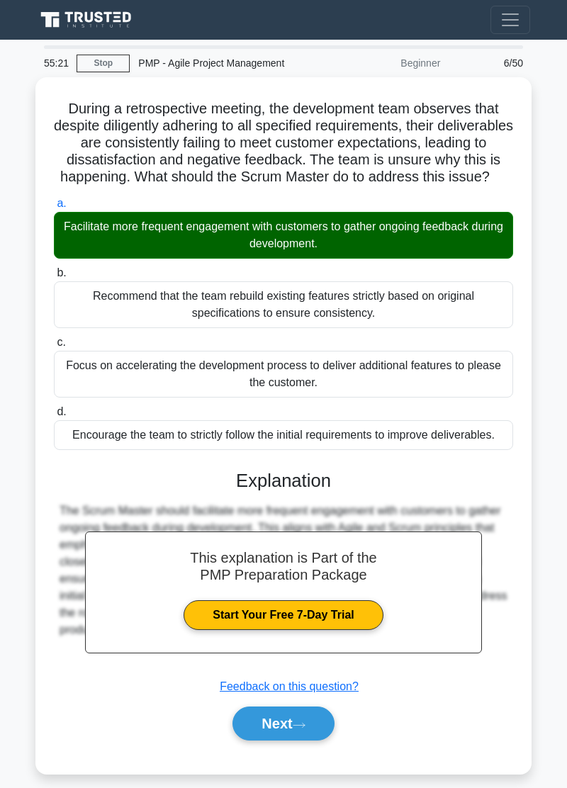
click at [310, 740] on button "Next" at bounding box center [282, 723] width 101 height 34
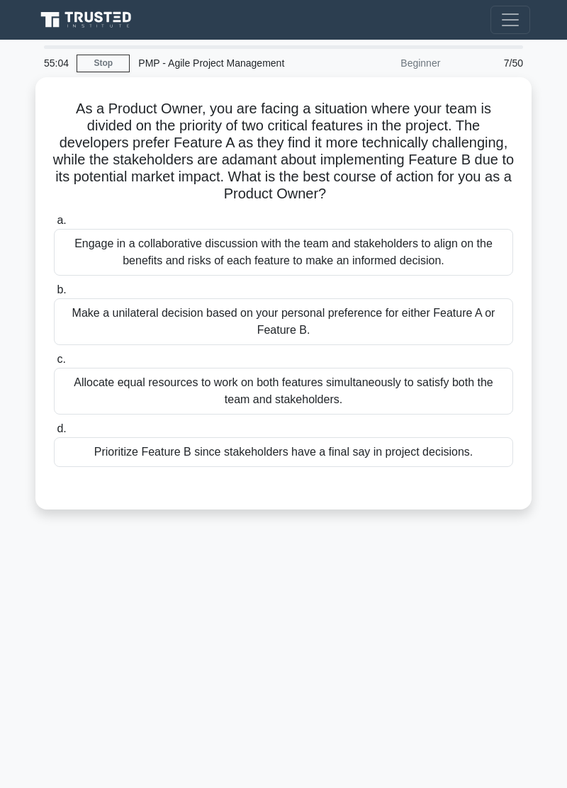
click at [409, 252] on div "Engage in a collaborative discussion with the team and stakeholders to align on…" at bounding box center [283, 252] width 459 height 47
click at [54, 225] on input "a. Engage in a collaborative discussion with the team and stakeholders to align…" at bounding box center [54, 220] width 0 height 9
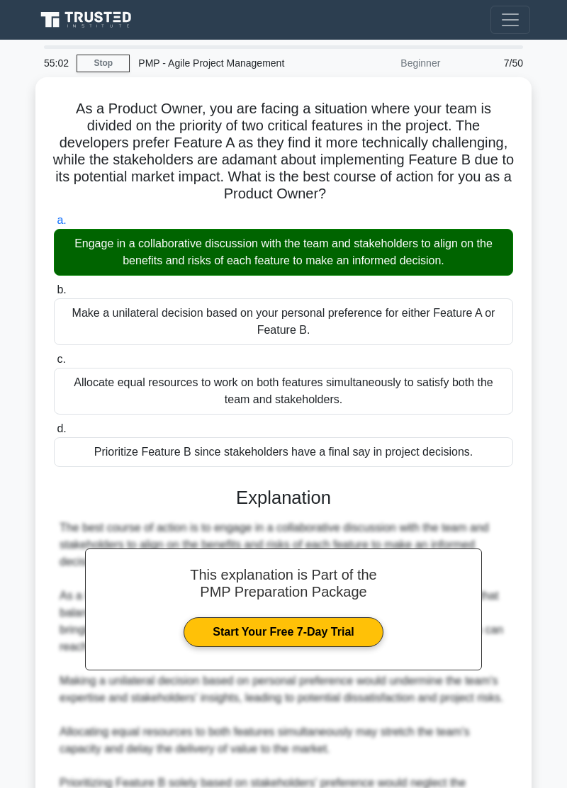
scroll to position [91, 0]
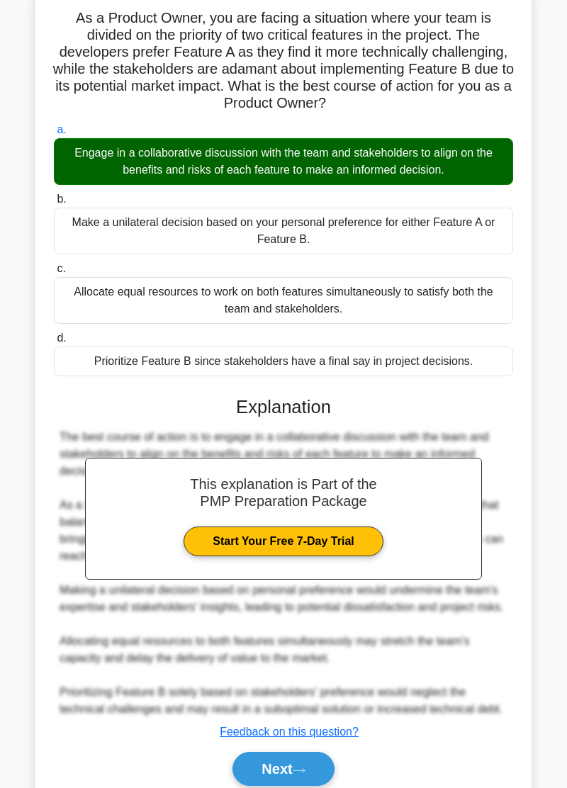
click at [304, 783] on button "Next" at bounding box center [282, 768] width 101 height 34
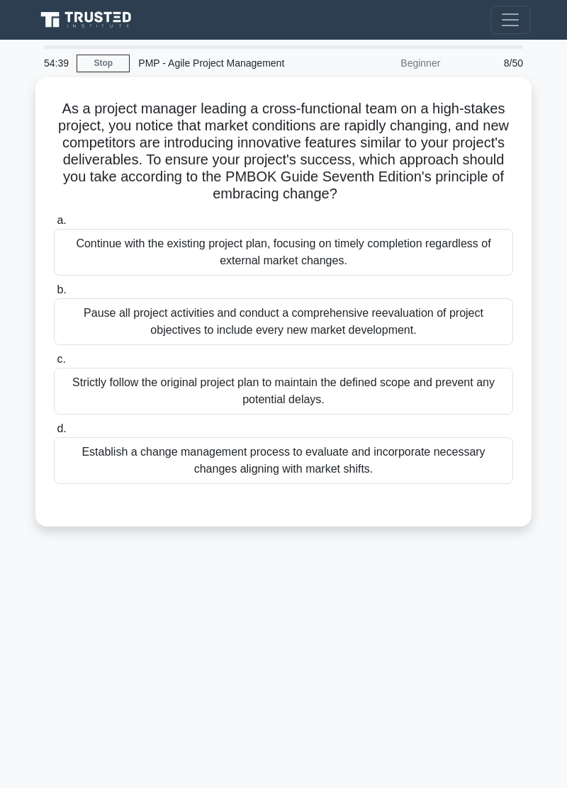
click at [42, 578] on div "54:39 Stop PMP - Agile Project Management Beginner 8/50 As a project manager le…" at bounding box center [283, 399] width 510 height 708
click at [45, 577] on div "54:15 Stop PMP - Agile Project Management Beginner 8/50 As a project manager le…" at bounding box center [283, 399] width 510 height 708
click at [46, 570] on div "54:13 Stop PMP - Agile Project Management Beginner 8/50 As a project manager le…" at bounding box center [283, 399] width 510 height 708
click at [51, 574] on div "54:12 Stop PMP - Agile Project Management Beginner 8/50 As a project manager le…" at bounding box center [283, 399] width 510 height 708
click at [353, 460] on div "Establish a change management process to evaluate and incorporate necessary cha…" at bounding box center [283, 460] width 459 height 47
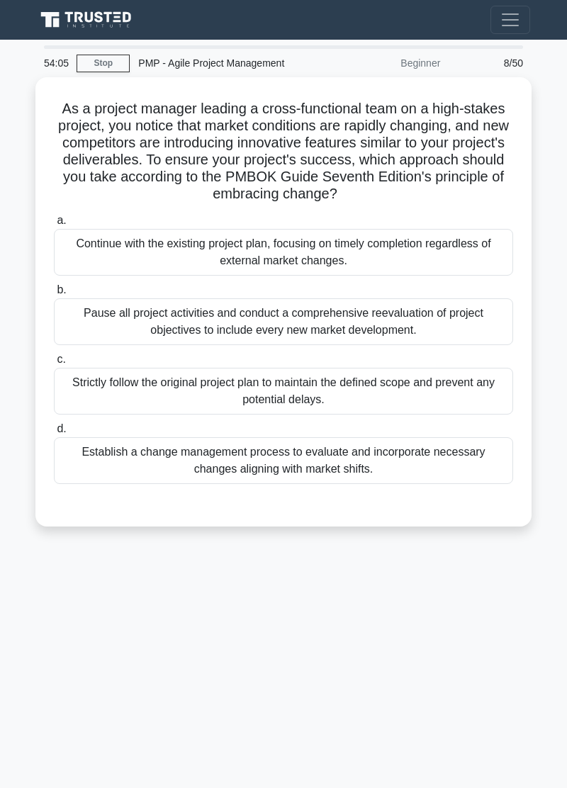
click at [54, 433] on input "d. Establish a change management process to evaluate and incorporate necessary …" at bounding box center [54, 428] width 0 height 9
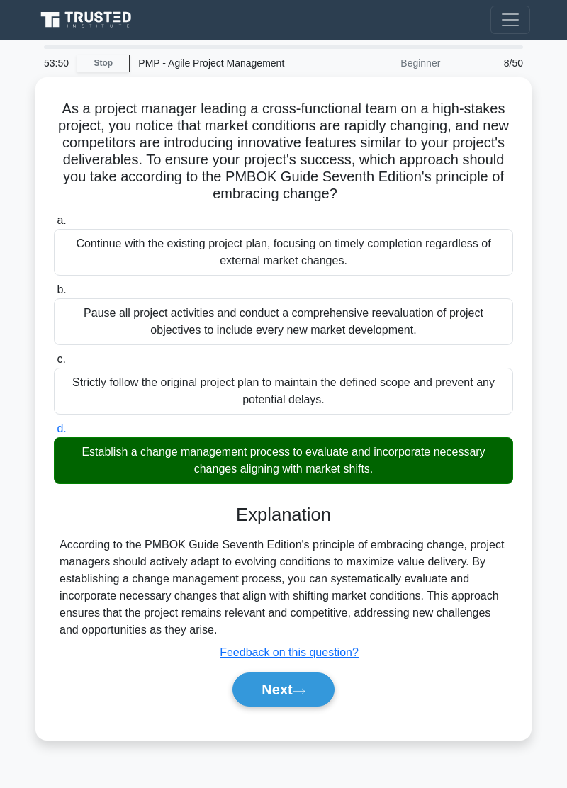
click at [311, 695] on button "Next" at bounding box center [282, 689] width 101 height 34
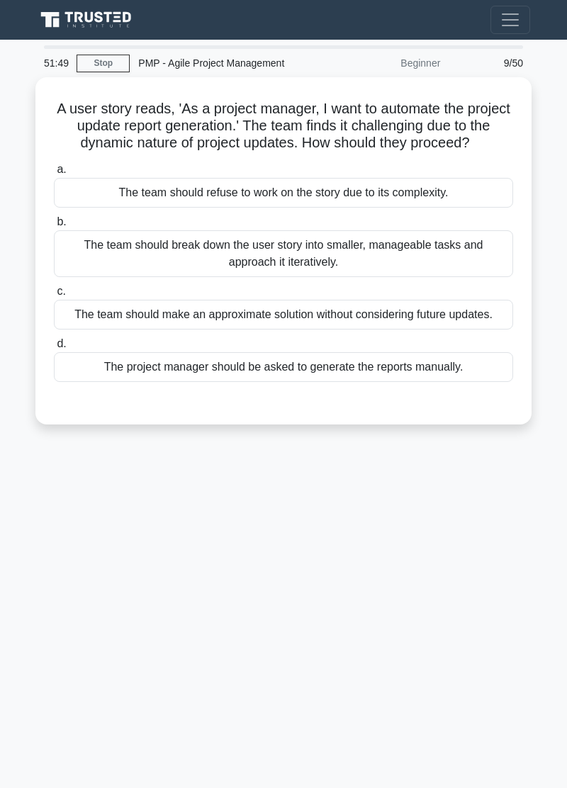
click at [369, 247] on div "The team should break down the user story into smaller, manageable tasks and ap…" at bounding box center [283, 253] width 459 height 47
click at [54, 227] on input "b. The team should break down the user story into smaller, manageable tasks and…" at bounding box center [54, 221] width 0 height 9
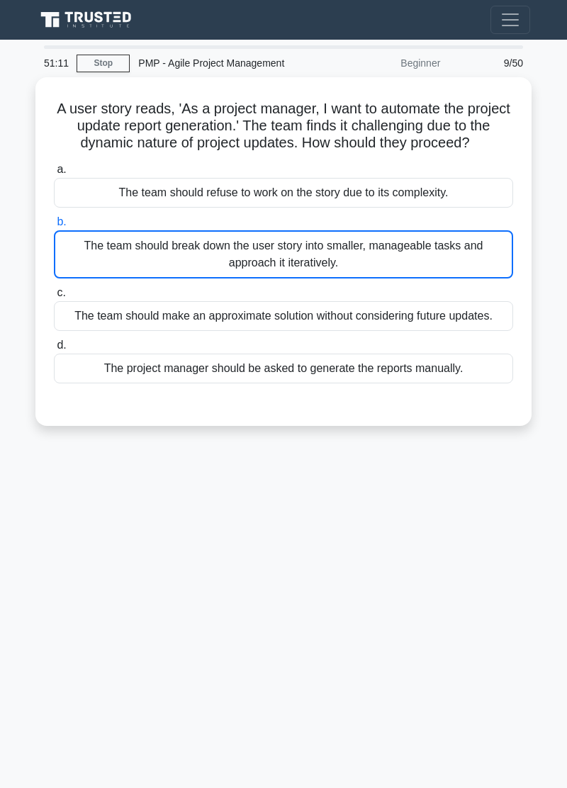
click at [367, 251] on div "The team should break down the user story into smaller, manageable tasks and ap…" at bounding box center [283, 254] width 459 height 48
click at [54, 227] on input "b. The team should break down the user story into smaller, manageable tasks and…" at bounding box center [54, 221] width 0 height 9
click at [405, 567] on div "50:39 Stop PMP - Agile Project Management Beginner 9/50 A user story reads, 'As…" at bounding box center [283, 399] width 510 height 708
click at [348, 255] on div "The team should break down the user story into smaller, manageable tasks and ap…" at bounding box center [283, 254] width 459 height 48
click at [54, 227] on input "b. The team should break down the user story into smaller, manageable tasks and…" at bounding box center [54, 221] width 0 height 9
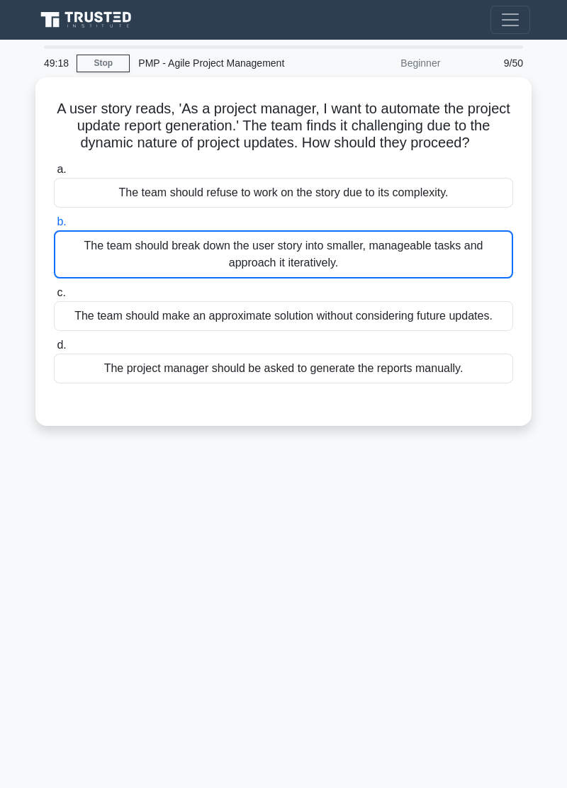
click at [426, 251] on div "The team should break down the user story into smaller, manageable tasks and ap…" at bounding box center [283, 254] width 459 height 48
click at [54, 227] on input "b. The team should break down the user story into smaller, manageable tasks and…" at bounding box center [54, 221] width 0 height 9
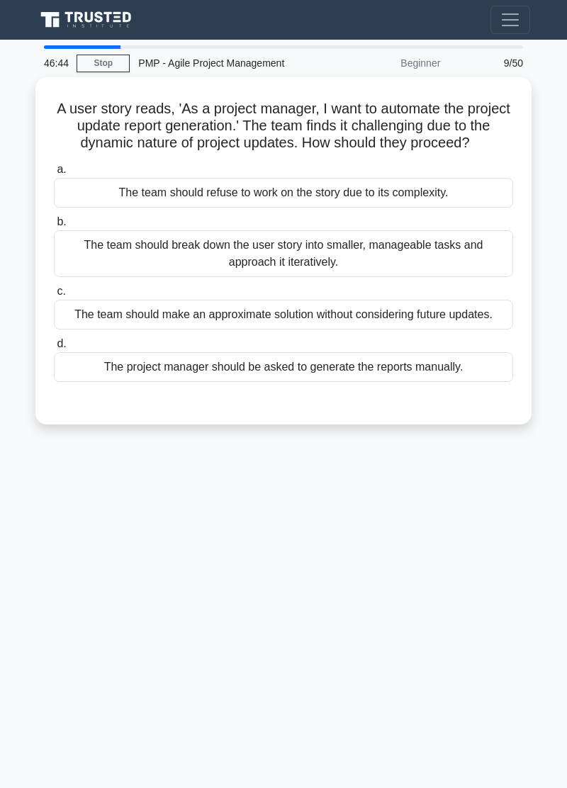
click at [382, 239] on div "The team should break down the user story into smaller, manageable tasks and ap…" at bounding box center [283, 253] width 459 height 47
click at [54, 227] on input "b. The team should break down the user story into smaller, manageable tasks and…" at bounding box center [54, 221] width 0 height 9
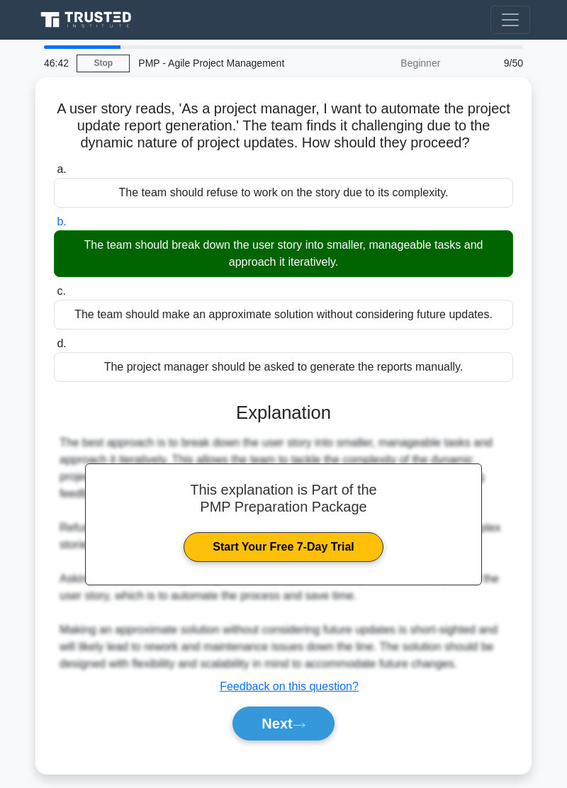
click at [305, 721] on icon at bounding box center [298, 725] width 13 height 8
click at [290, 721] on button "Next" at bounding box center [282, 723] width 101 height 34
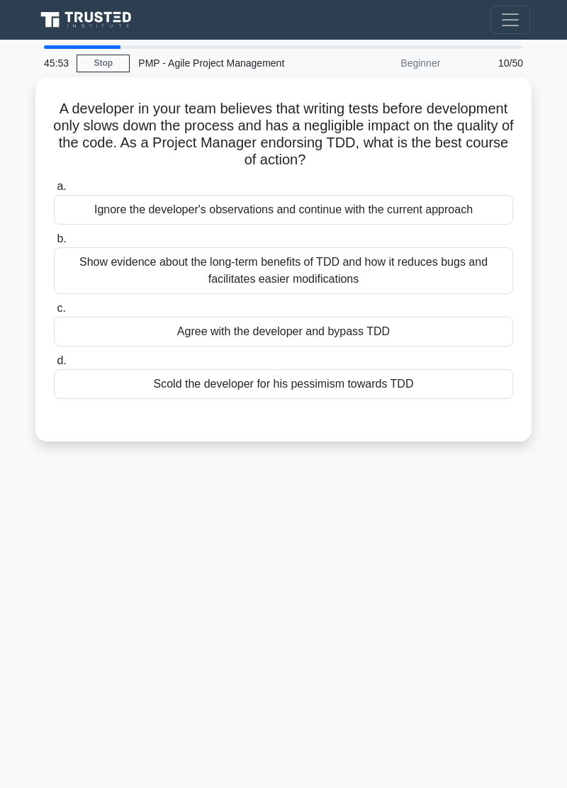
scroll to position [29, 0]
click at [403, 247] on div "Show evidence about the long-term benefits of TDD and how it reduces bugs and f…" at bounding box center [283, 270] width 459 height 47
click at [54, 238] on input "b. Show evidence about the long-term benefits of TDD and how it reduces bugs an…" at bounding box center [54, 238] width 0 height 9
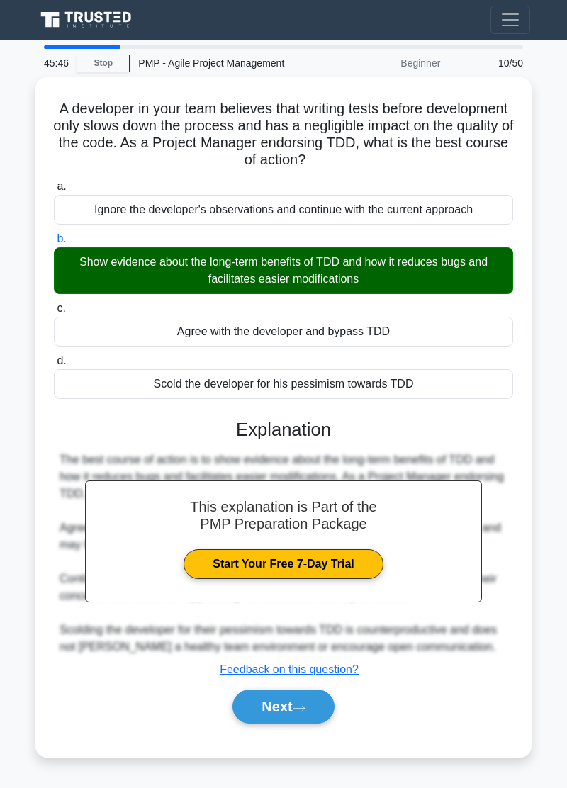
click at [305, 704] on icon at bounding box center [298, 708] width 13 height 8
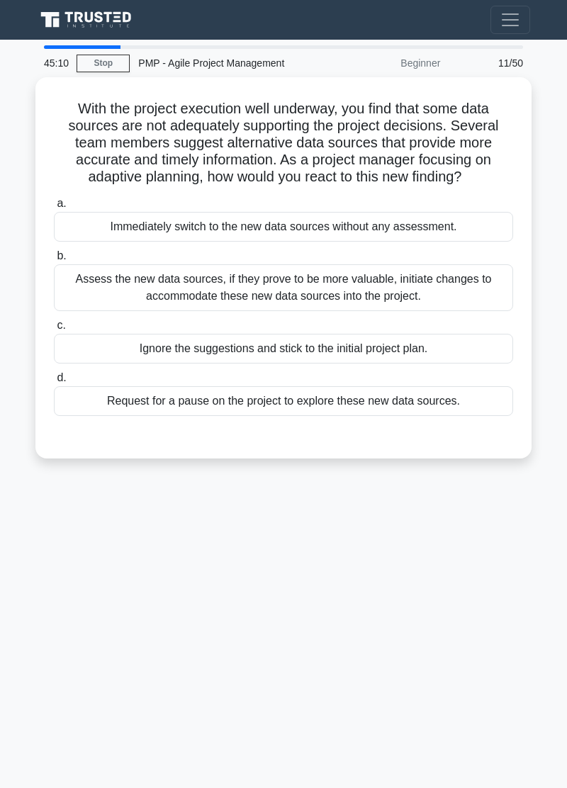
scroll to position [0, 0]
click at [326, 283] on div "Assess the new data sources, if they prove to be more valuable, initiate change…" at bounding box center [283, 287] width 459 height 47
click at [54, 261] on input "b. Assess the new data sources, if they prove to be more valuable, initiate cha…" at bounding box center [54, 255] width 0 height 9
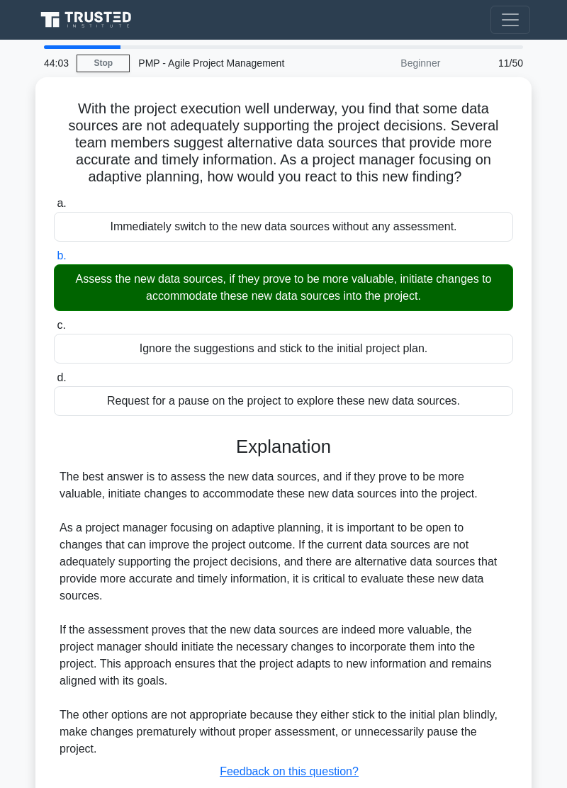
scroll to position [23, 0]
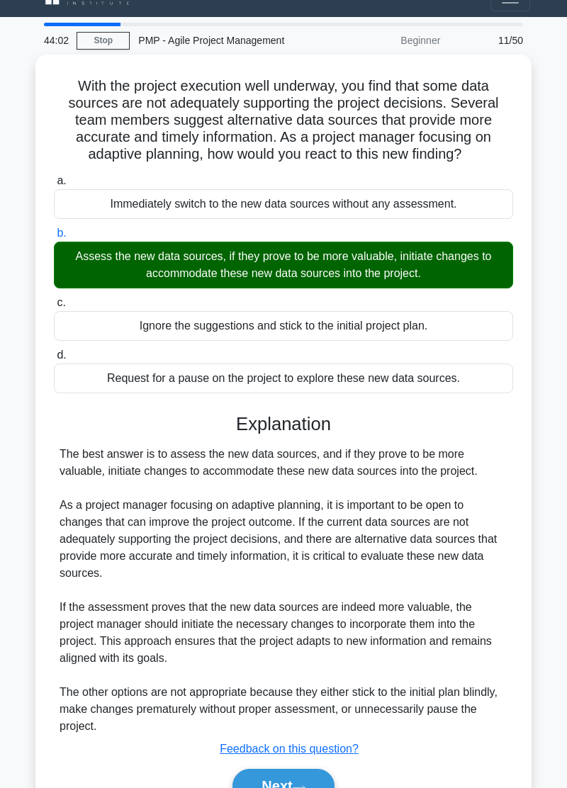
click at [302, 787] on button "Next" at bounding box center [282, 785] width 101 height 34
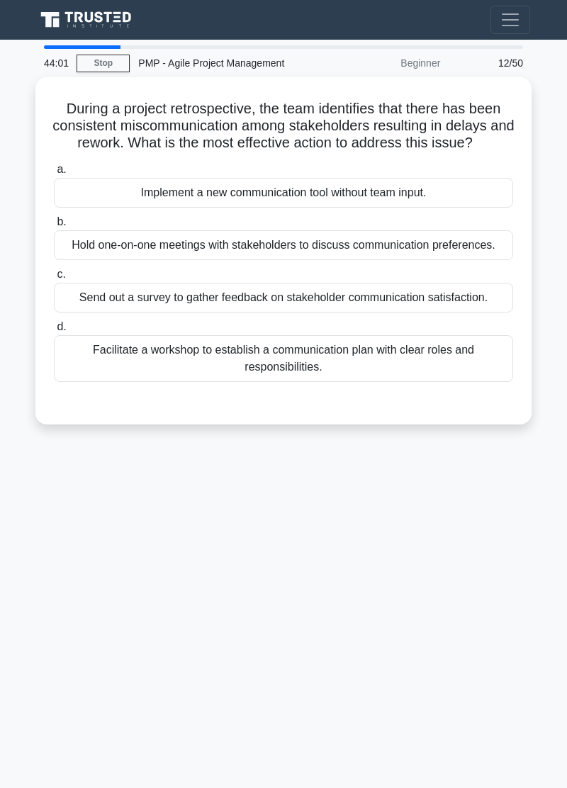
scroll to position [0, 0]
click at [428, 255] on div "Hold one-on-one meetings with stakeholders to discuss communication preferences." at bounding box center [283, 245] width 459 height 30
click at [54, 227] on input "b. Hold one-on-one meetings with stakeholders to discuss communication preferen…" at bounding box center [54, 221] width 0 height 9
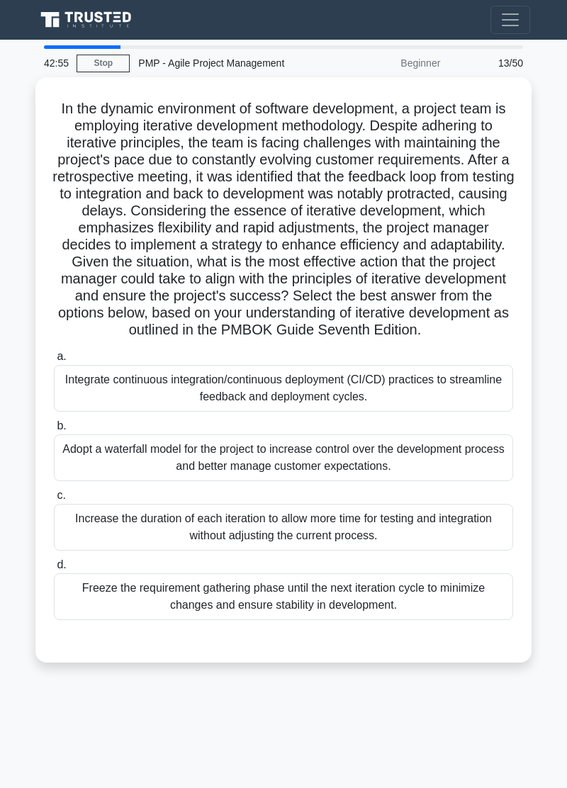
click at [389, 388] on div "Integrate continuous integration/continuous deployment (CI/CD) practices to str…" at bounding box center [283, 388] width 459 height 47
click at [54, 361] on input "a. Integrate continuous integration/continuous deployment (CI/CD) practices to …" at bounding box center [54, 356] width 0 height 9
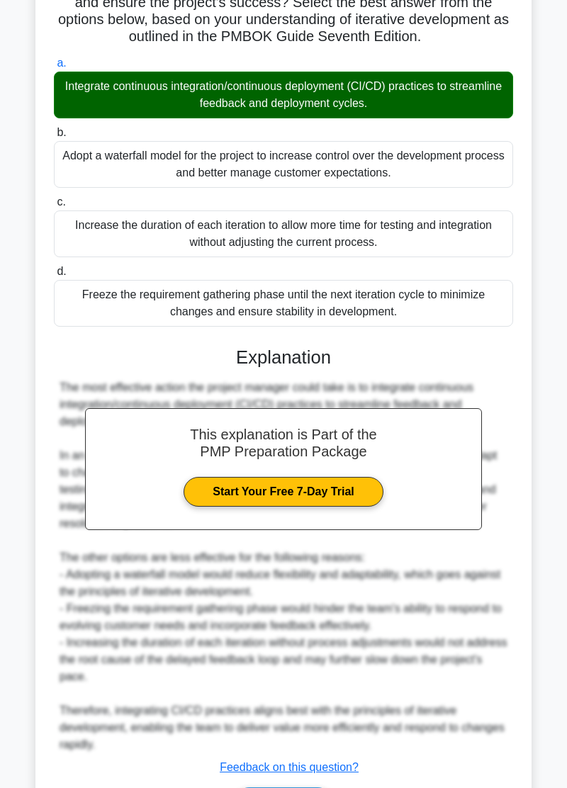
scroll to position [312, 0]
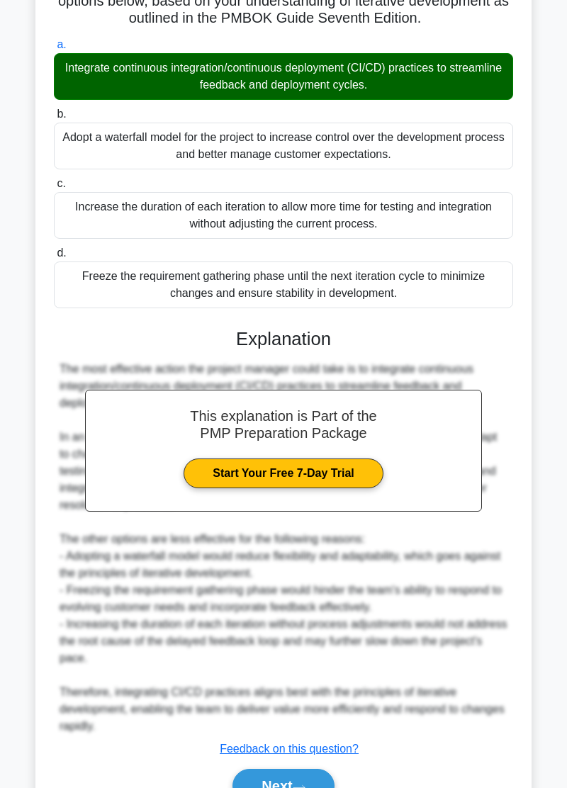
click at [305, 785] on icon at bounding box center [298, 787] width 11 height 4
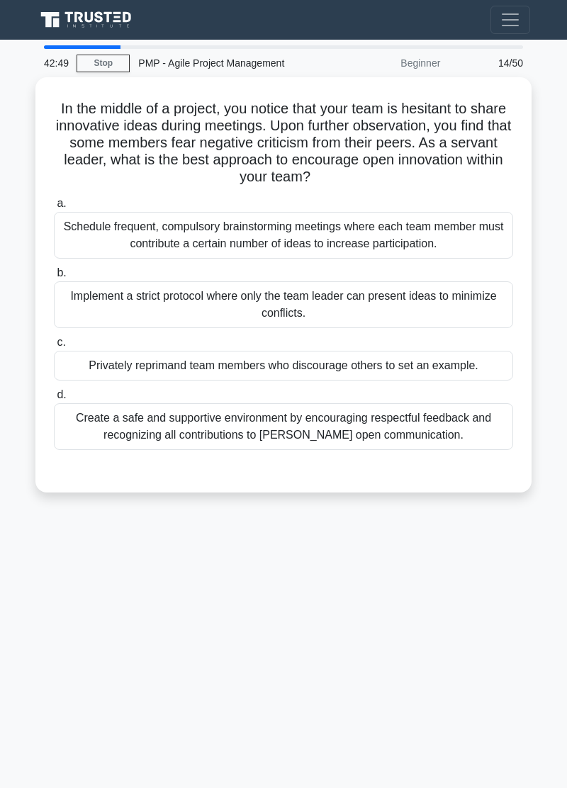
click at [50, 555] on div "42:49 Stop PMP - Agile Project Management Beginner 14/50 In the middle of a pro…" at bounding box center [283, 399] width 510 height 708
click at [34, 532] on div "42:34 Stop PMP - Agile Project Management Beginner 14/50 In the middle of a pro…" at bounding box center [283, 399] width 510 height 708
click at [405, 428] on div "Create a safe and supportive environment by encouraging respectful feedback and…" at bounding box center [283, 426] width 459 height 47
click at [54, 399] on input "d. Create a safe and supportive environment by encouraging respectful feedback …" at bounding box center [54, 394] width 0 height 9
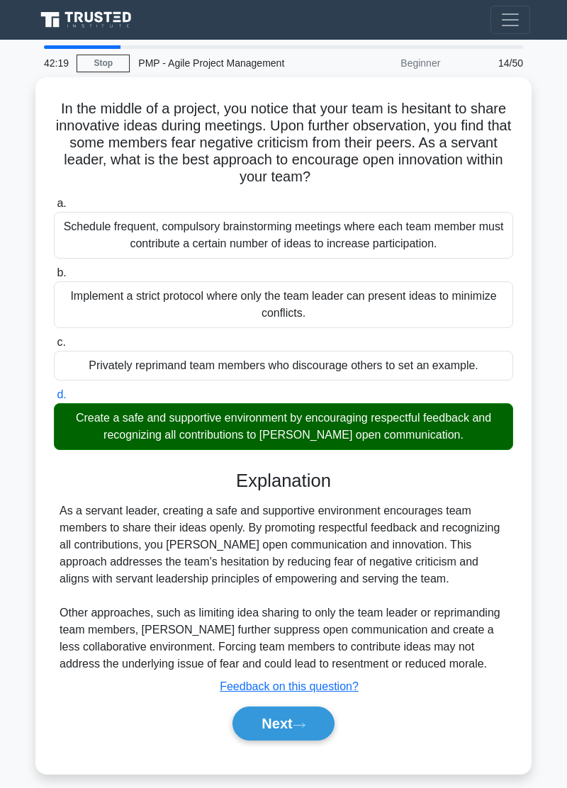
click at [302, 721] on icon at bounding box center [298, 725] width 13 height 8
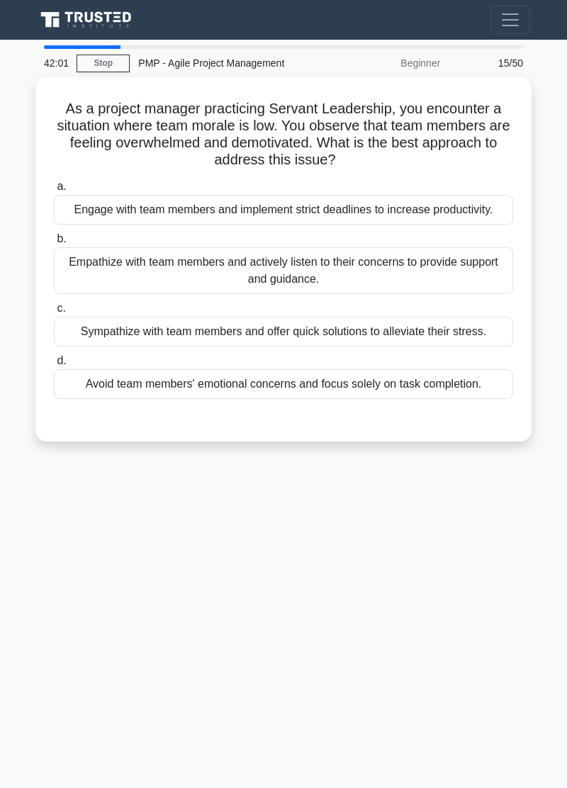
click at [411, 262] on div "Empathize with team members and actively listen to their concerns to provide su…" at bounding box center [283, 270] width 459 height 47
click at [54, 244] on input "b. Empathize with team members and actively listen to their concerns to provide…" at bounding box center [54, 238] width 0 height 9
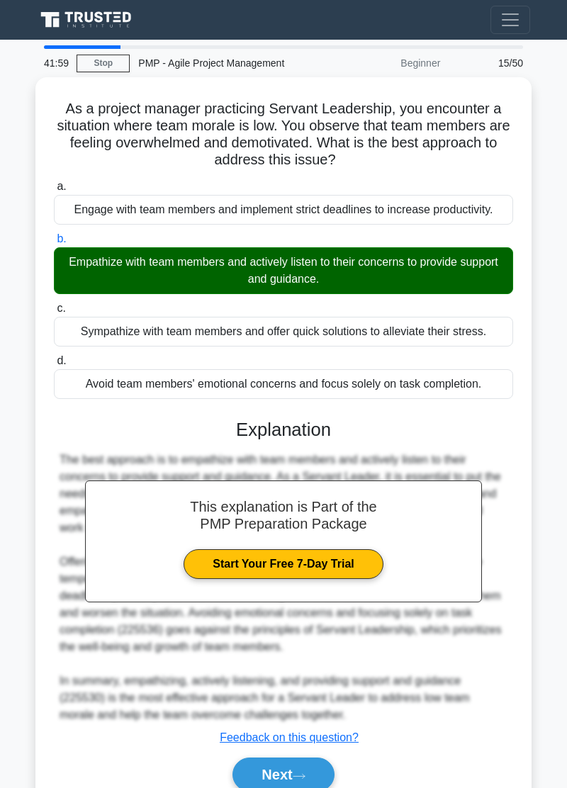
click at [302, 775] on button "Next" at bounding box center [282, 774] width 101 height 34
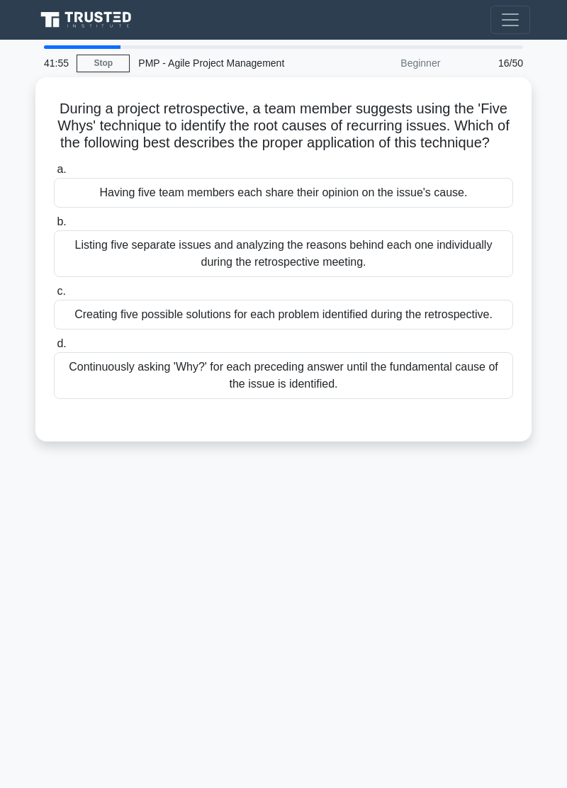
click at [51, 595] on div "41:55 Stop PMP - Agile Project Management Beginner 16/50 During a project retro…" at bounding box center [283, 399] width 510 height 708
click at [45, 596] on div "41:33 Stop PMP - Agile Project Management Beginner 16/50 During a project retro…" at bounding box center [283, 399] width 510 height 708
click at [31, 588] on div "41:27 Stop PMP - Agile Project Management Beginner 16/50 During a project retro…" at bounding box center [283, 399] width 510 height 708
click at [25, 589] on main "41:24 Stop PMP - Agile Project Management Beginner 16/50 During a project retro…" at bounding box center [283, 414] width 567 height 748
